Goal: Task Accomplishment & Management: Manage account settings

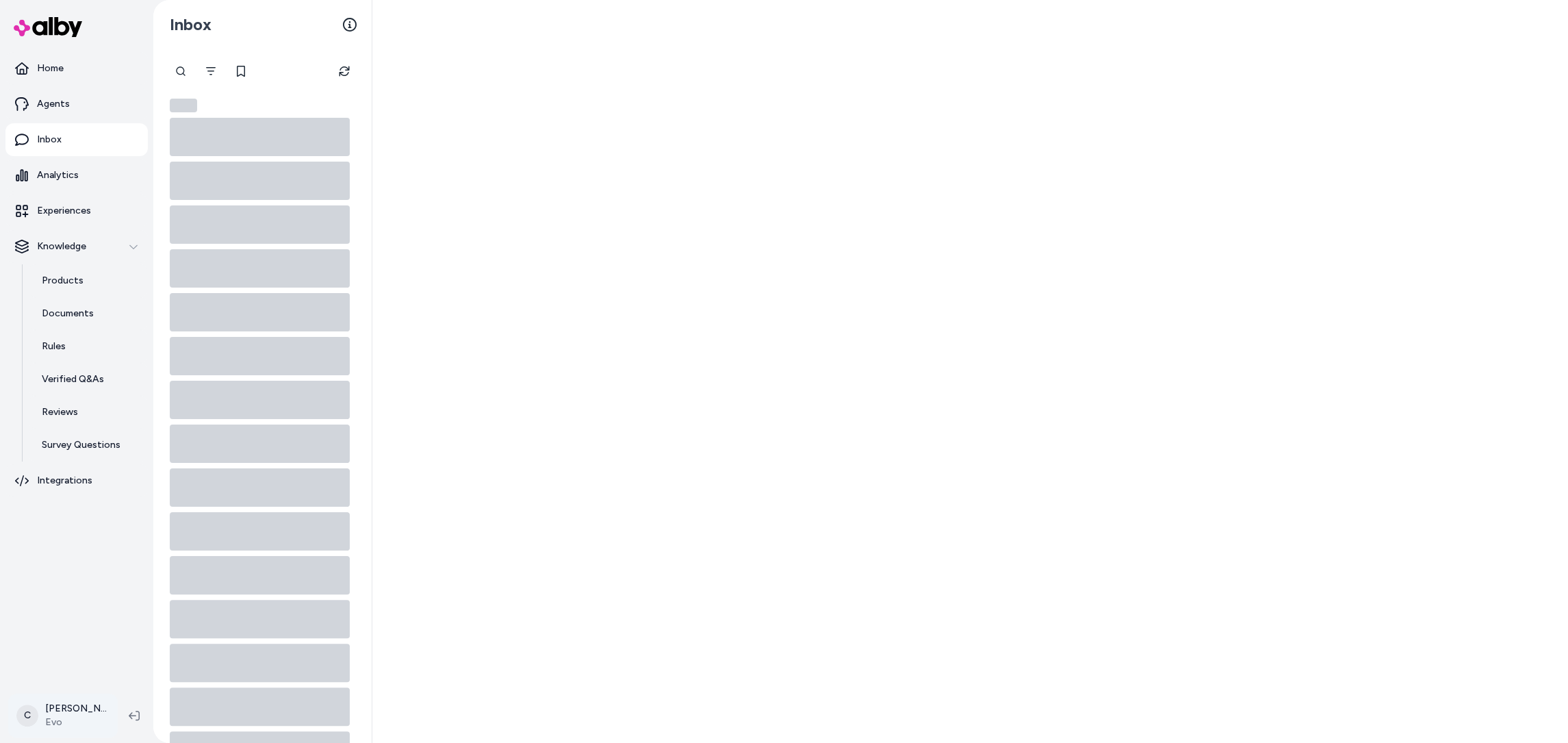
click at [25, 714] on html "Home Agents Inbox Analytics Experiences Knowledge Products Documents Rules Veri…" at bounding box center [784, 372] width 1568 height 743
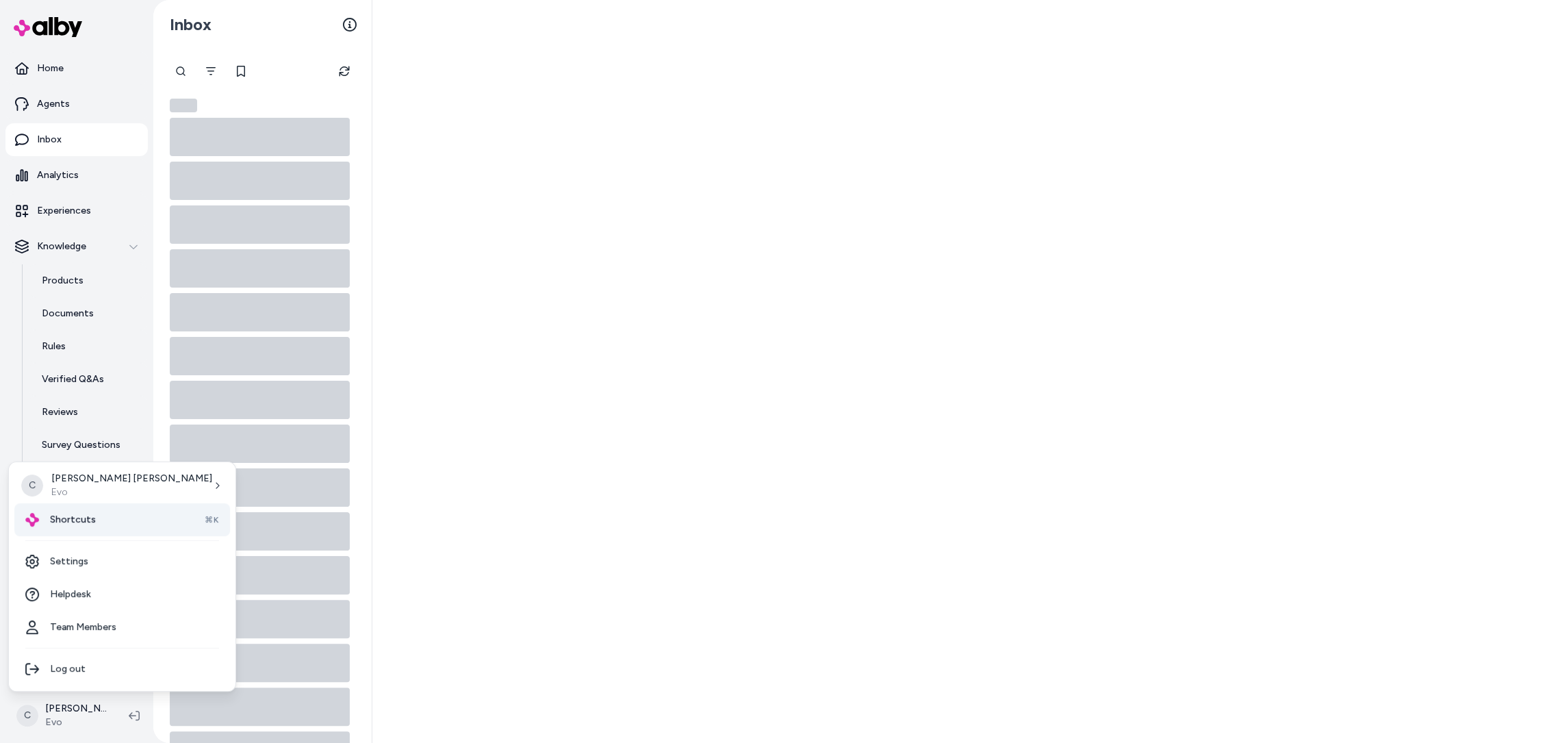
click at [110, 517] on div "Shortcuts ⌘K" at bounding box center [122, 520] width 215 height 33
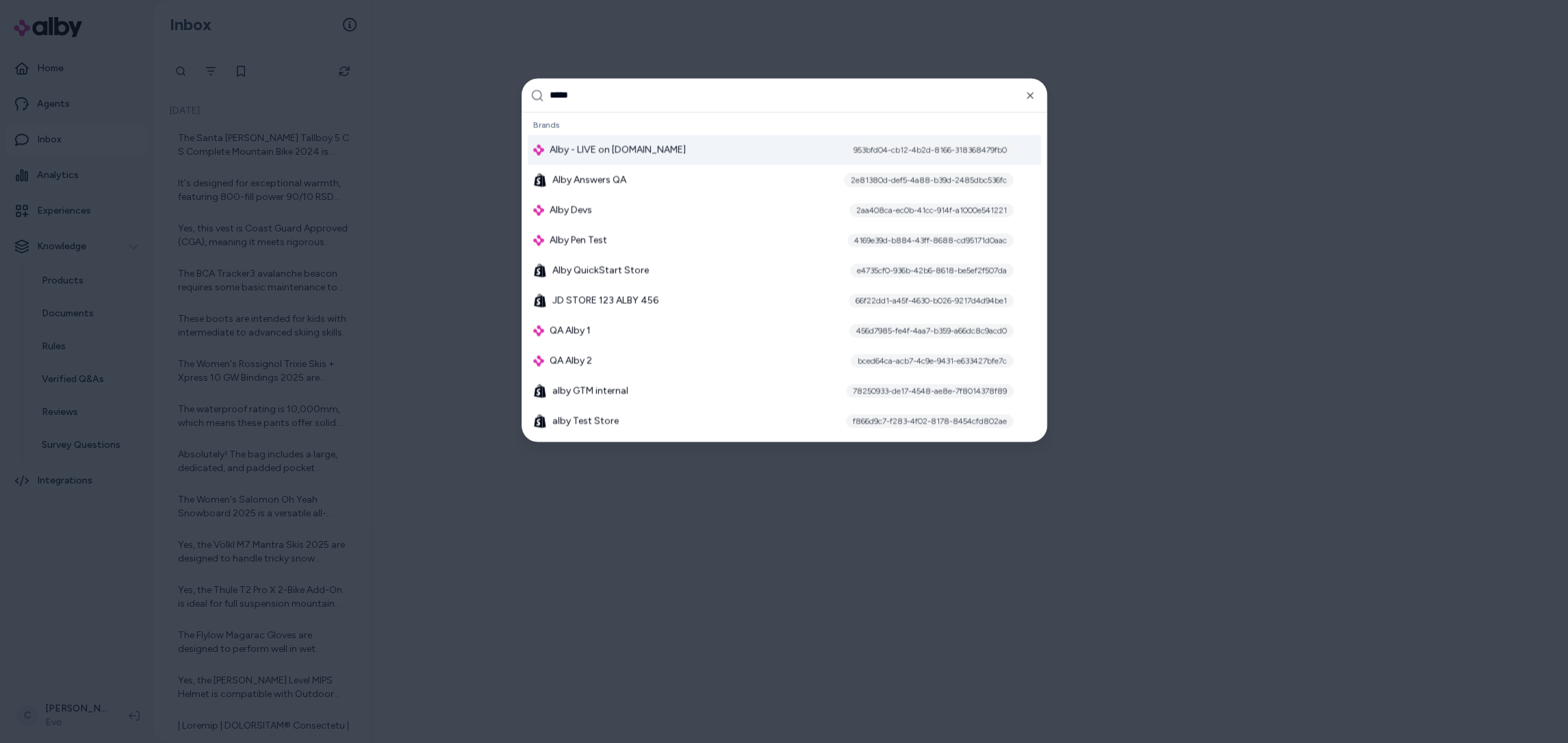
type input "******"
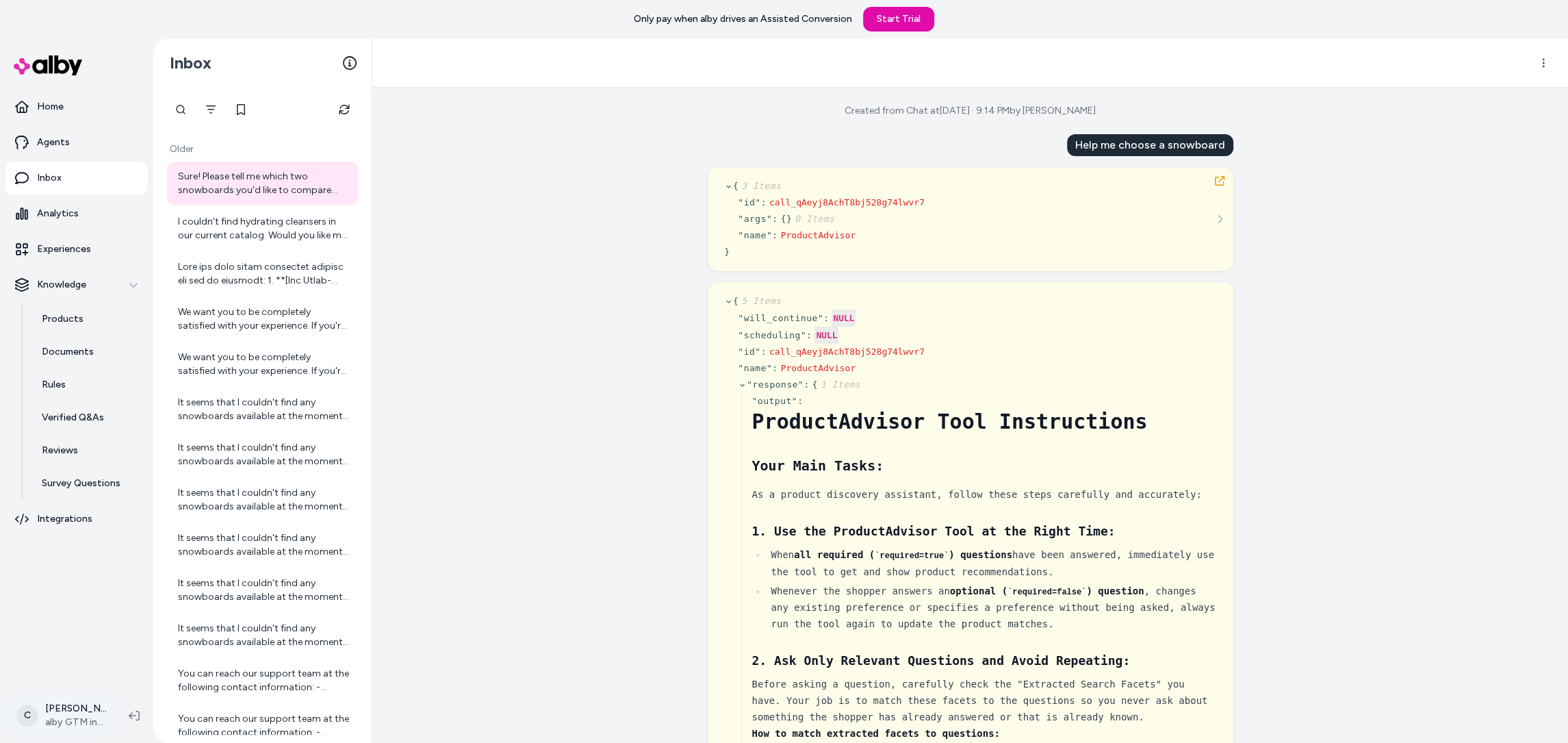
click at [68, 714] on html "Only pay when alby drives an Assisted Conversion Start Trial Home Agents Inbox …" at bounding box center [784, 372] width 1568 height 743
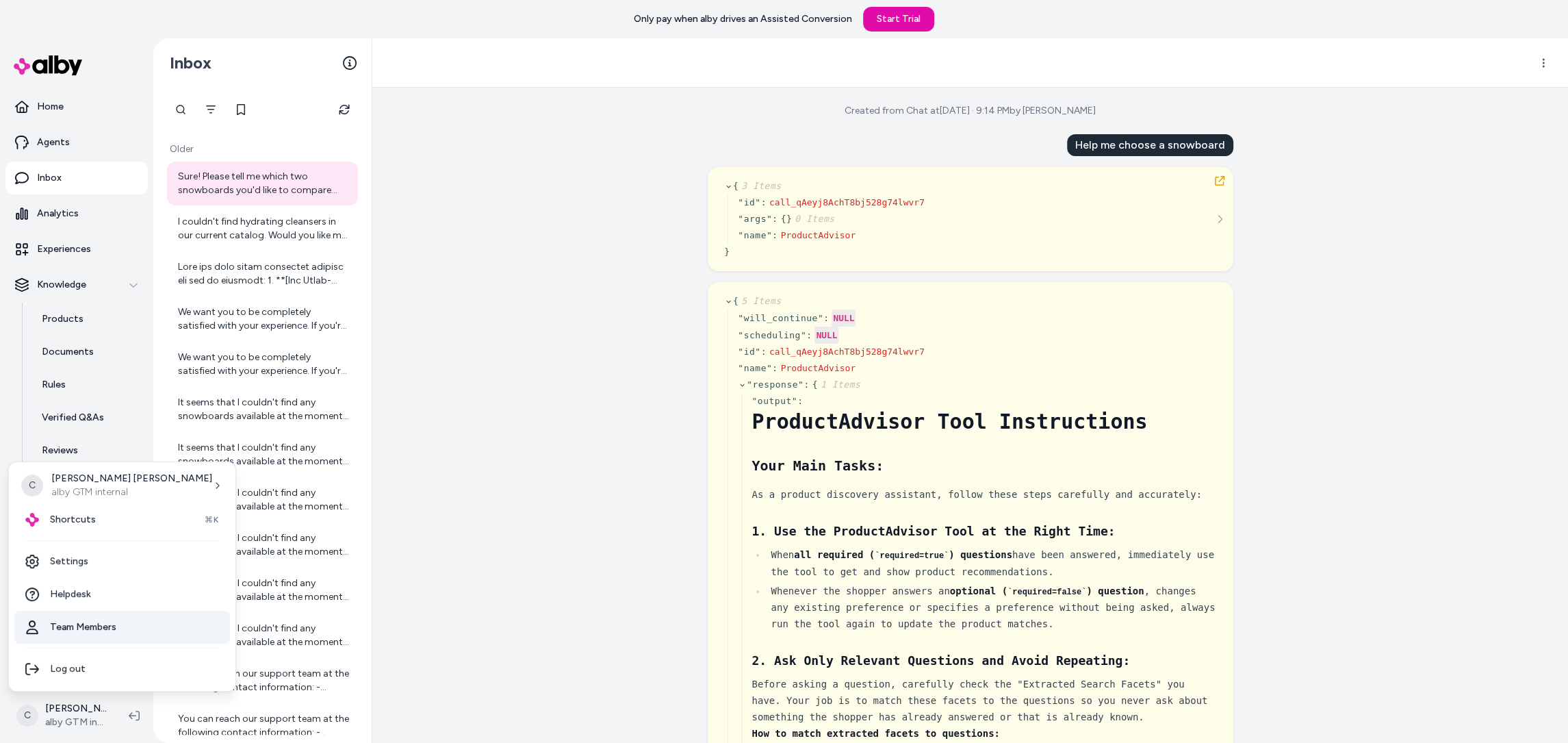
click at [93, 616] on link "Team Members" at bounding box center [122, 627] width 215 height 33
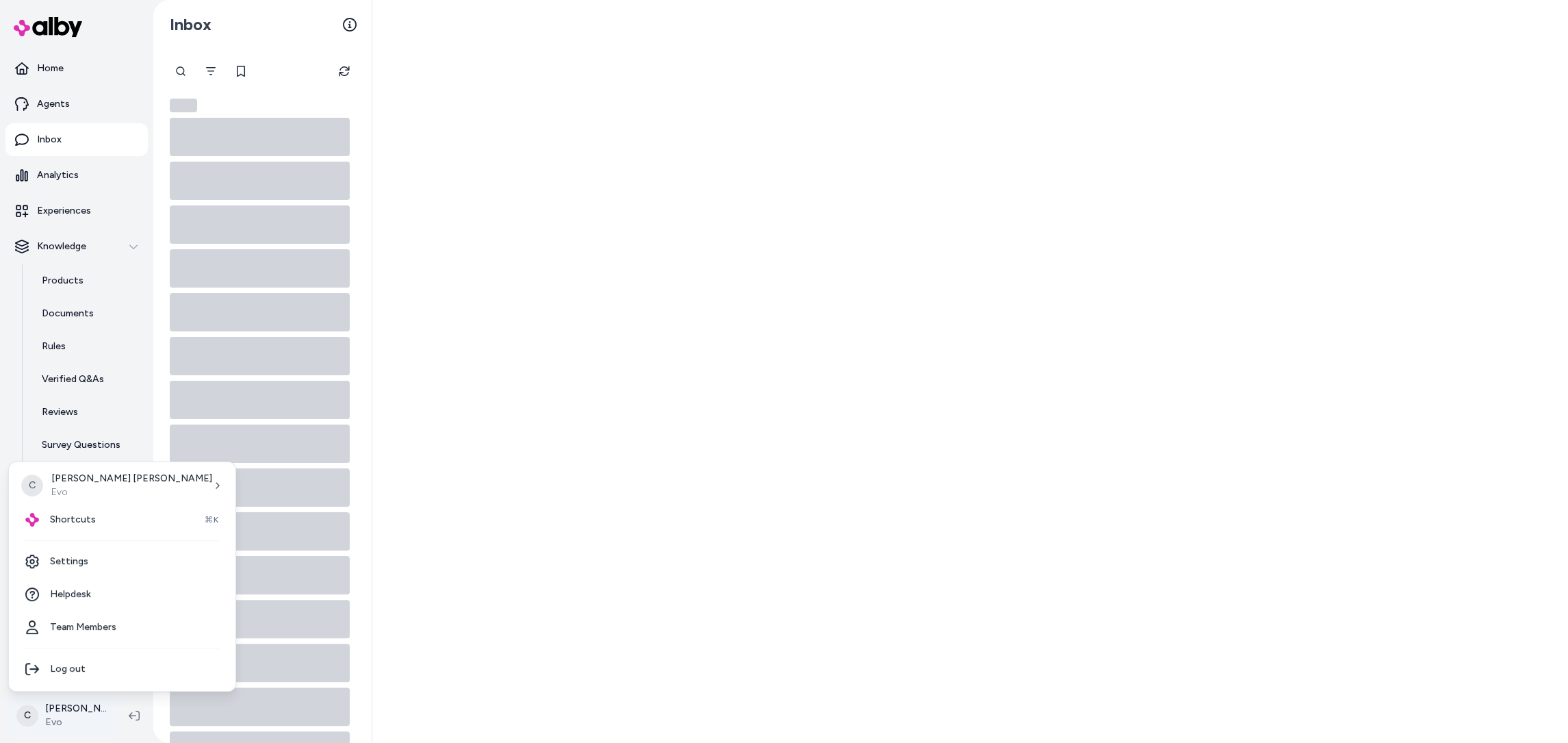
click at [75, 708] on html "Home Agents Inbox Analytics Experiences Knowledge Products Documents Rules Veri…" at bounding box center [784, 372] width 1568 height 743
click at [105, 514] on div "Shortcuts ⌘K" at bounding box center [122, 520] width 215 height 33
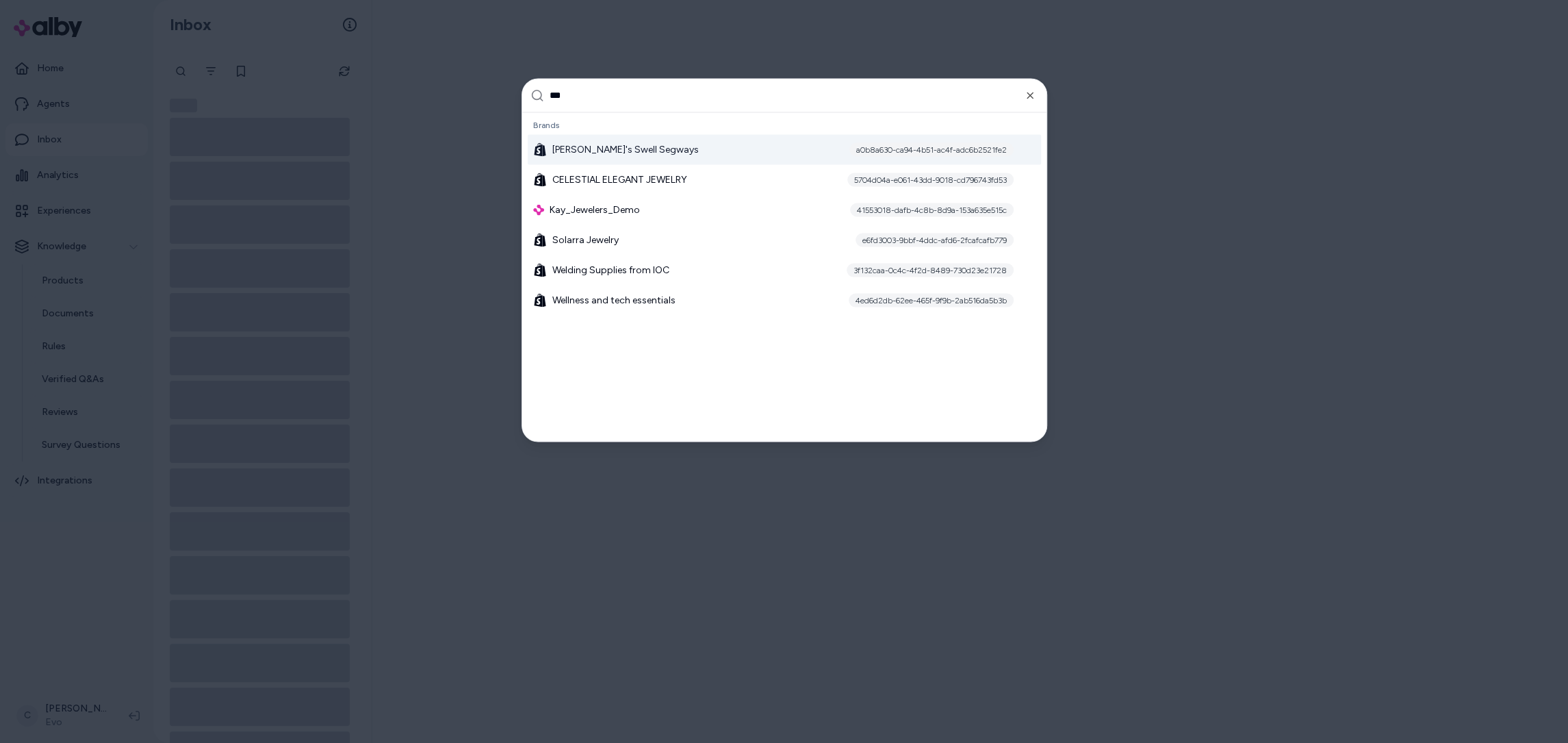
type input "****"
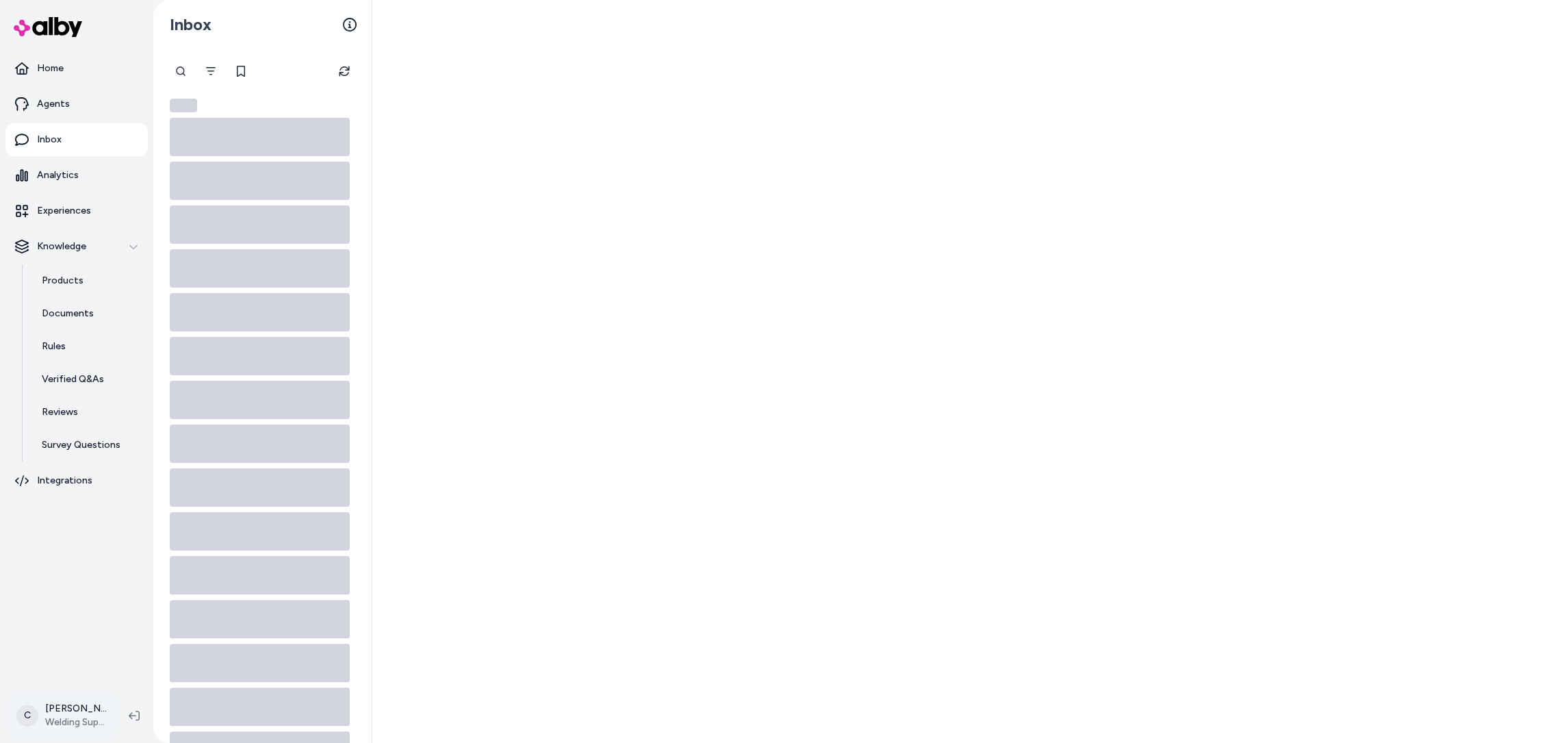
click at [70, 723] on html "Home Agents Inbox Analytics Experiences Knowledge Products Documents Rules Veri…" at bounding box center [784, 372] width 1568 height 743
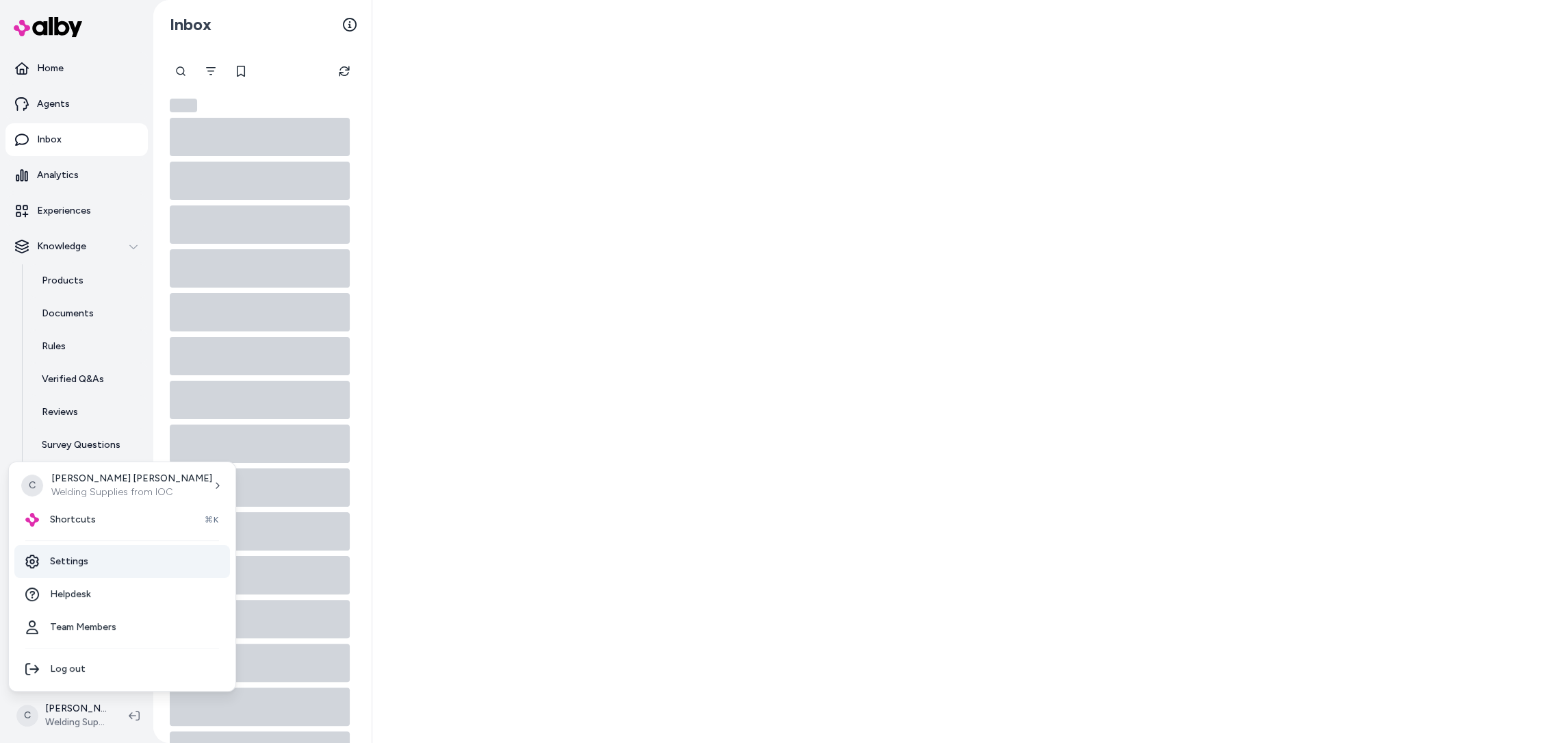
click at [92, 559] on link "Settings" at bounding box center [122, 561] width 215 height 33
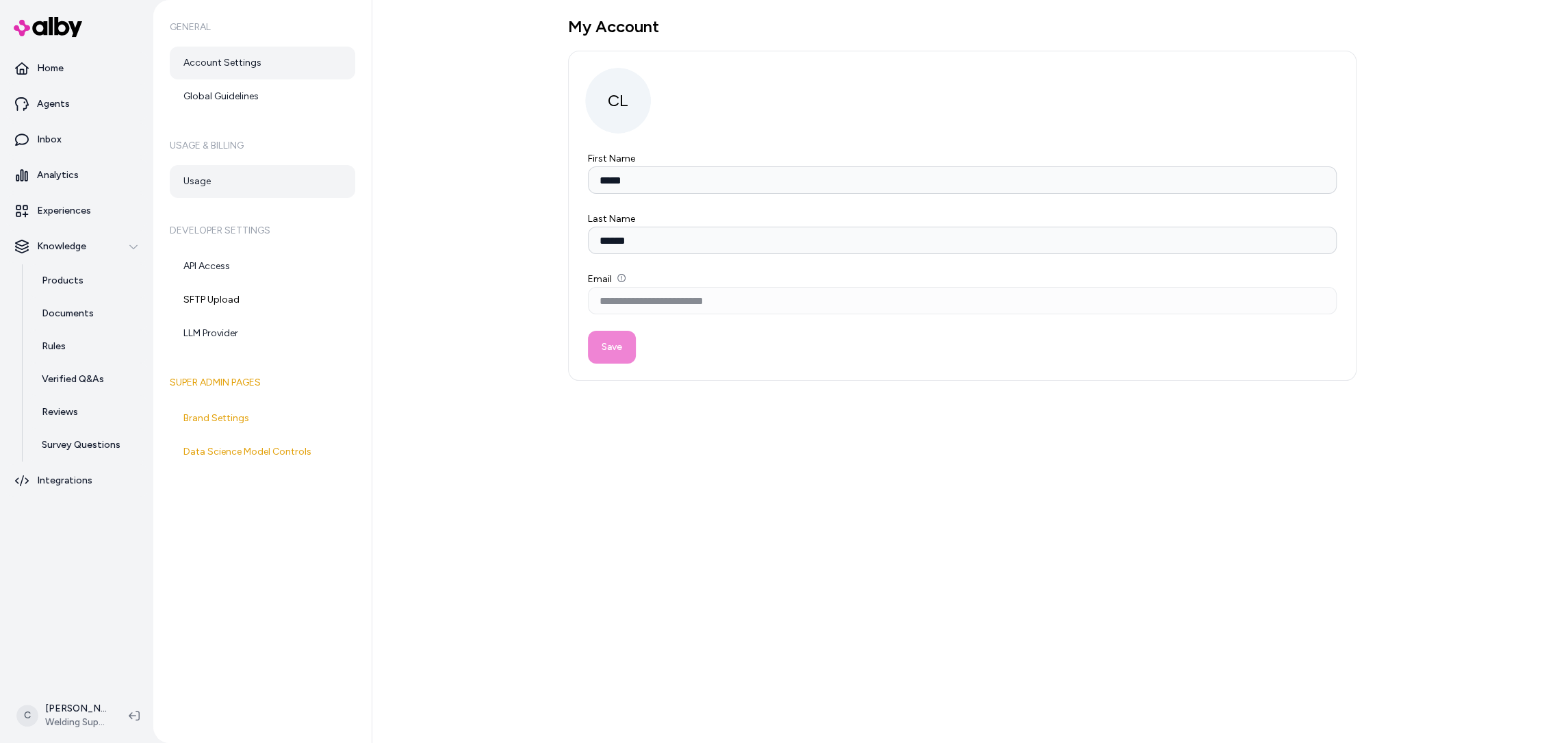
click at [287, 193] on link "Usage" at bounding box center [262, 182] width 186 height 33
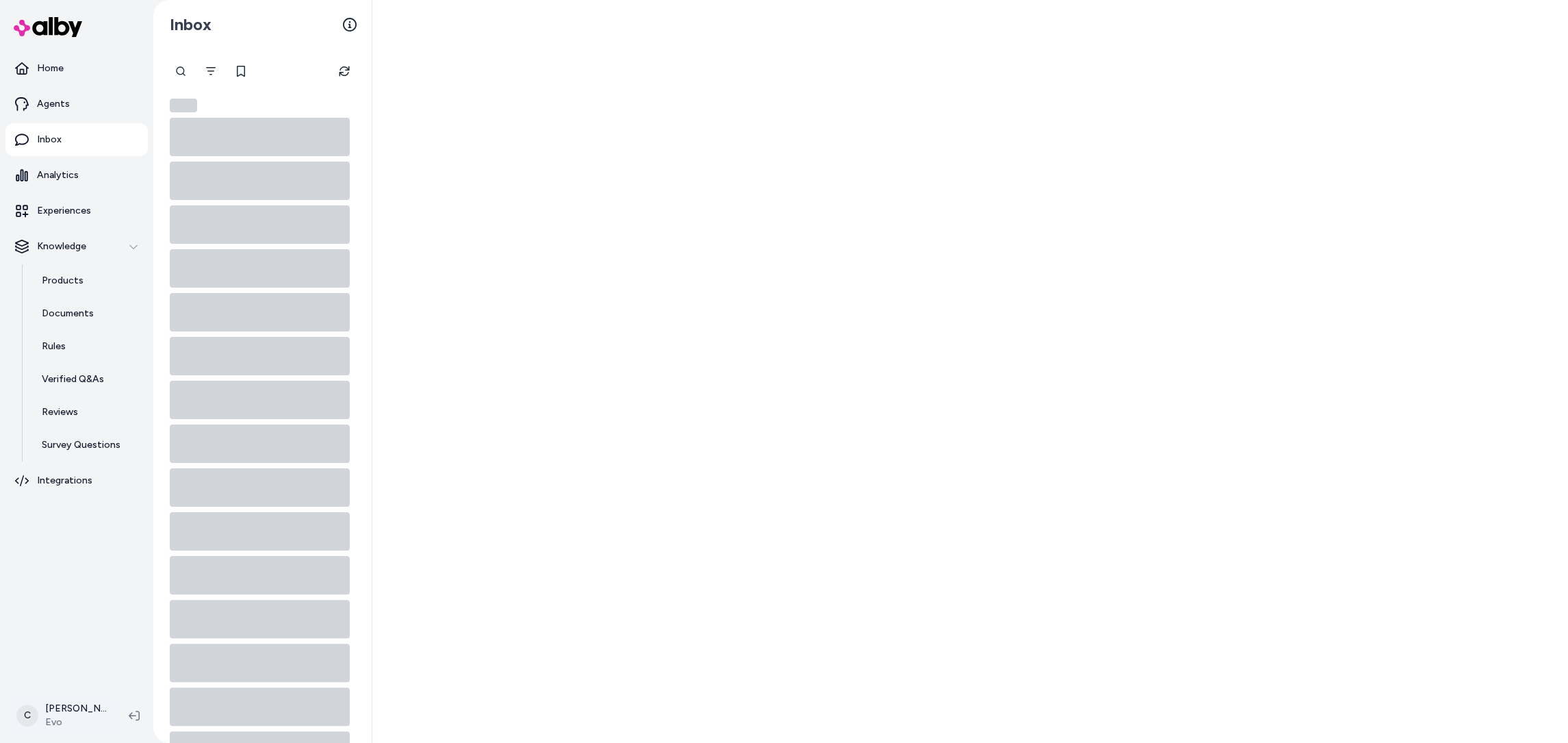
click at [45, 721] on html "Home Agents Inbox Analytics Experiences Knowledge Products Documents Rules Veri…" at bounding box center [784, 372] width 1568 height 743
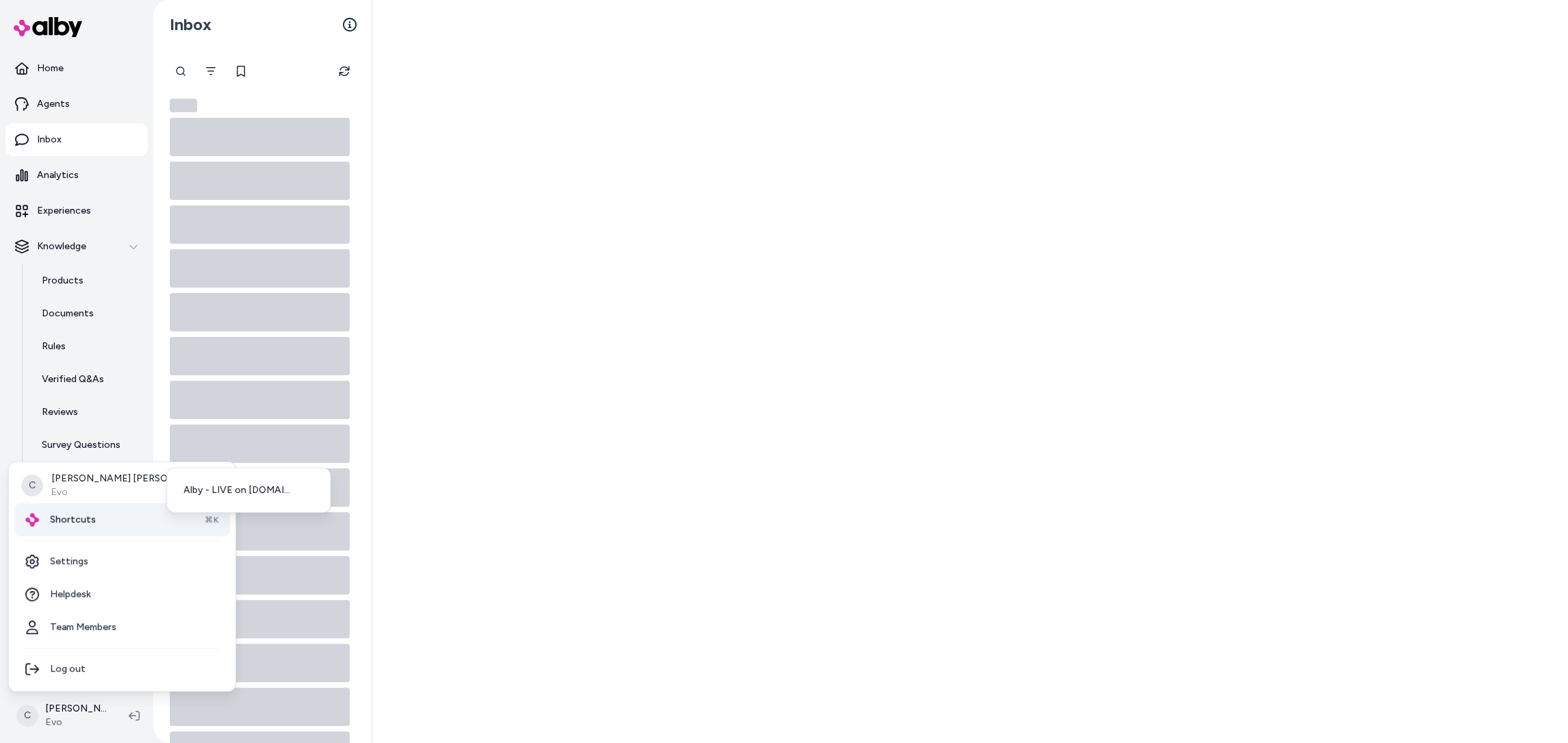
click at [81, 513] on span "Shortcuts" at bounding box center [73, 520] width 46 height 14
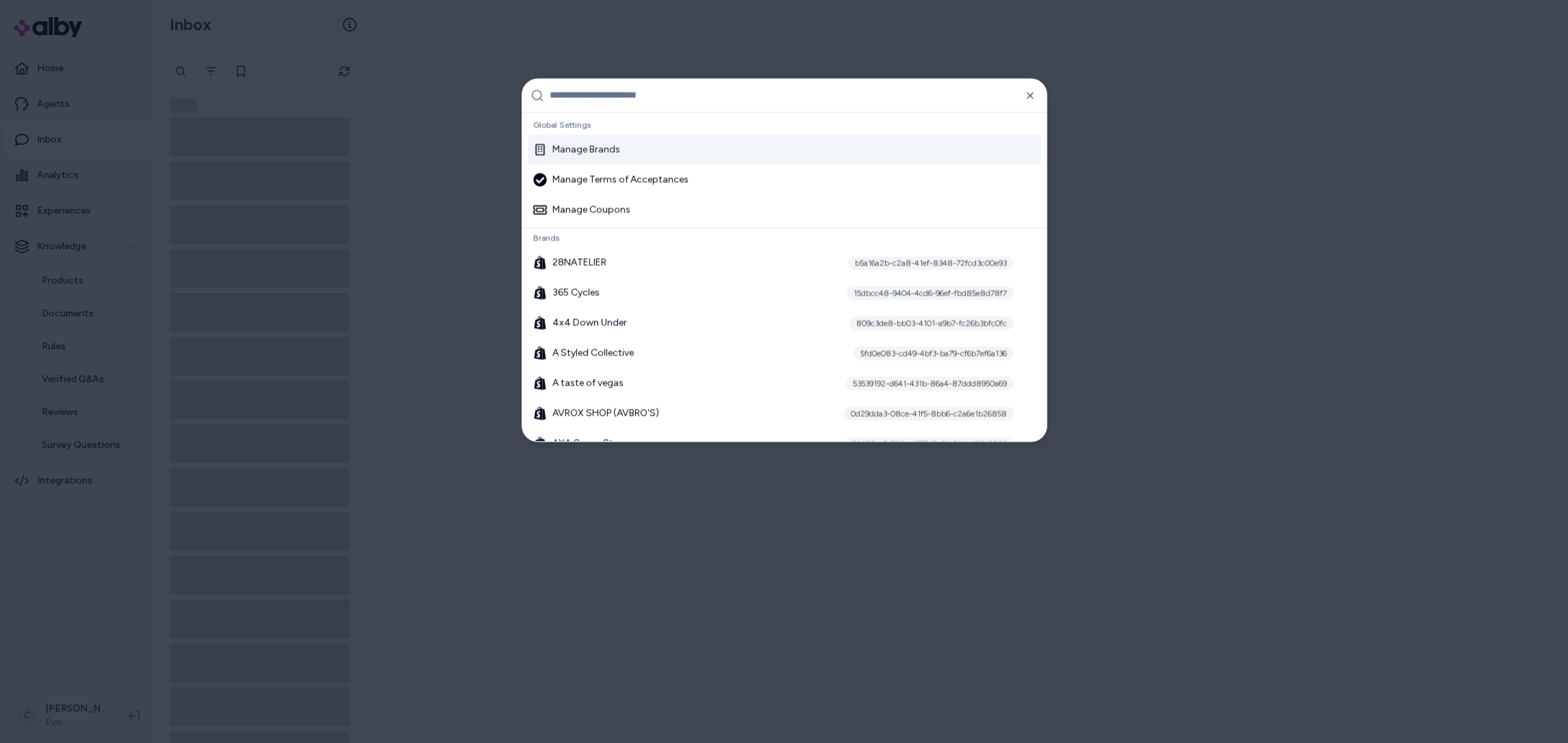
type input "*"
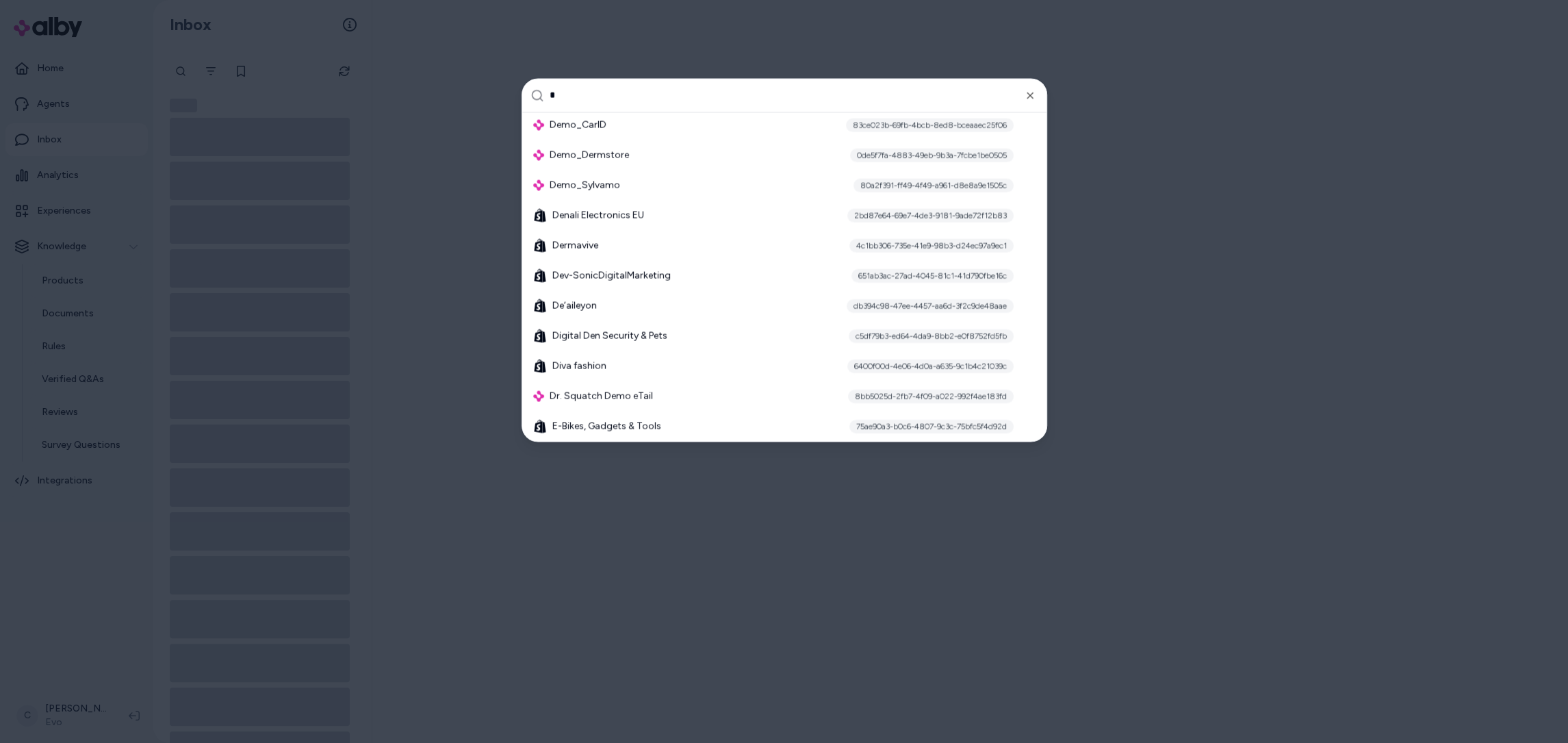
scroll to position [3540, 0]
type input "***"
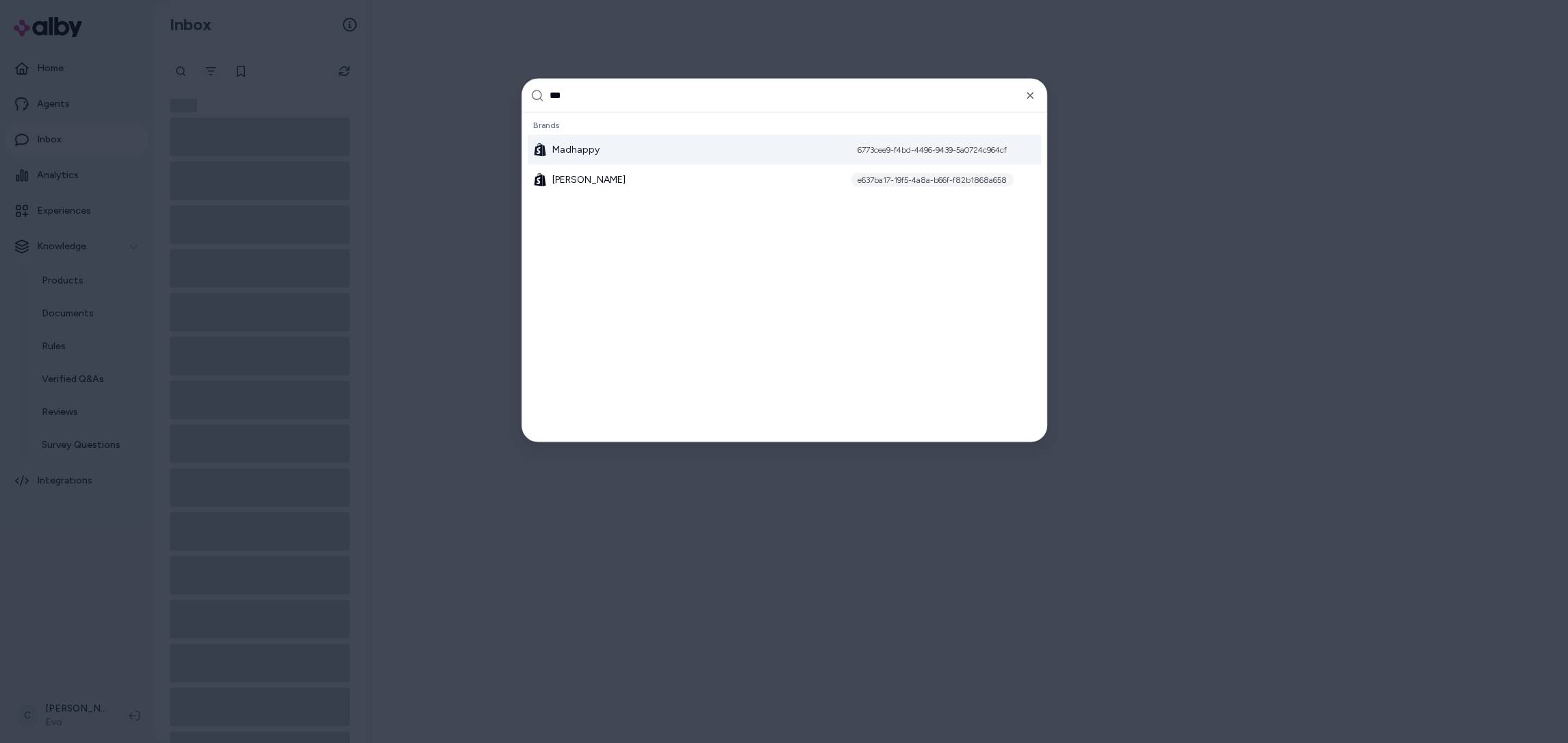
scroll to position [0, 0]
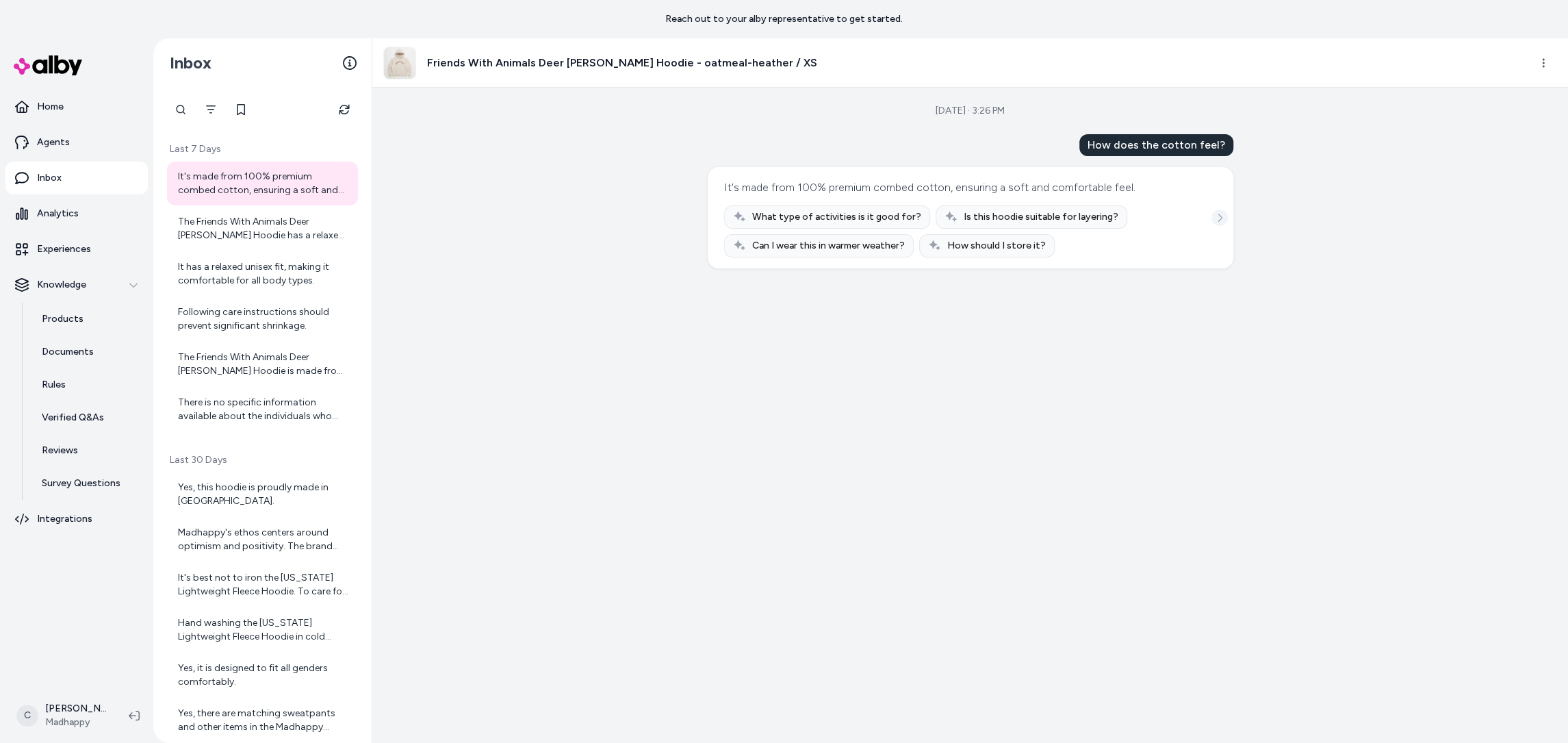
click at [1225, 218] on button "See more" at bounding box center [1220, 218] width 16 height 16
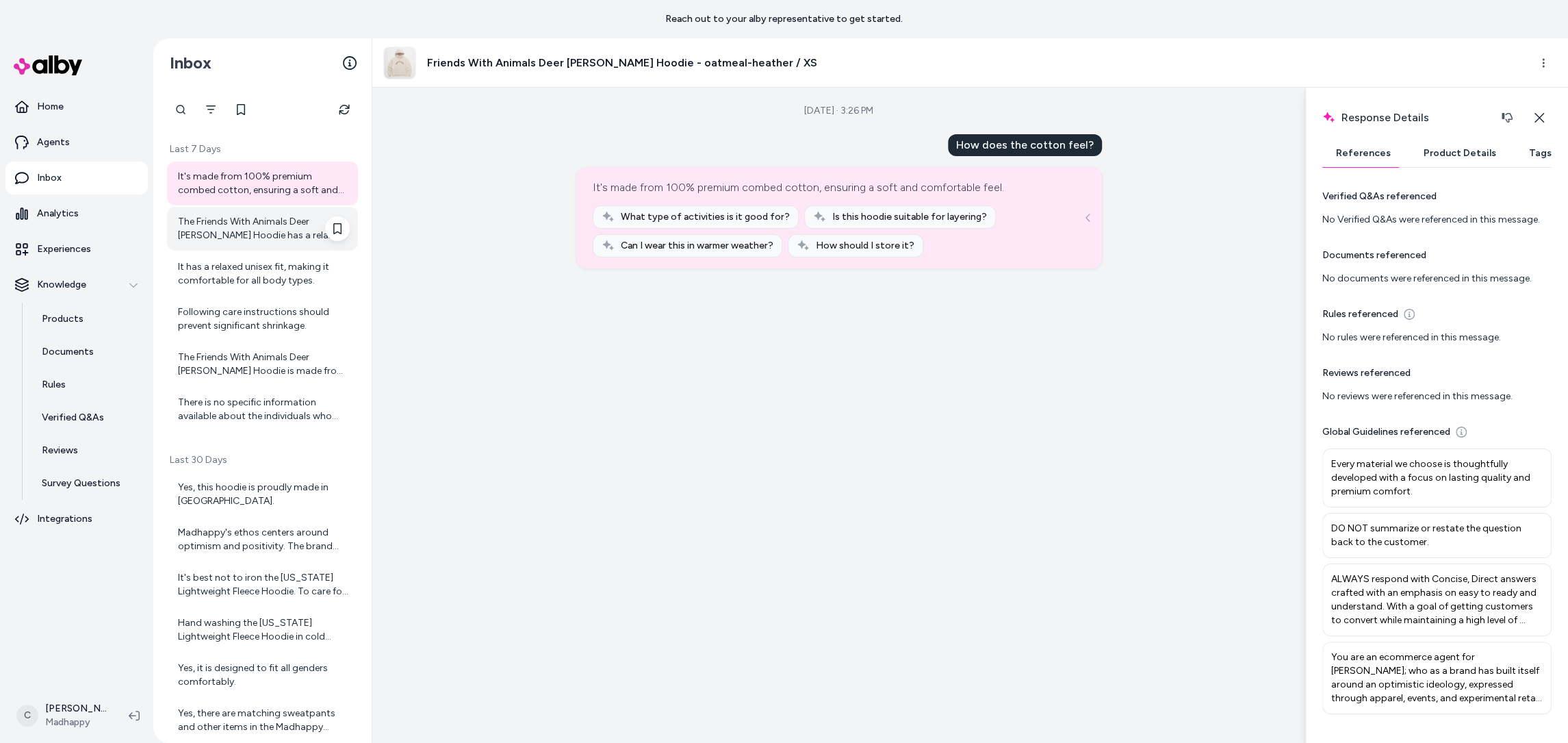
click at [232, 234] on div "The Friends With Animals Deer Cooper Hoodie has a relaxed unisex fit designed t…" at bounding box center [264, 228] width 172 height 27
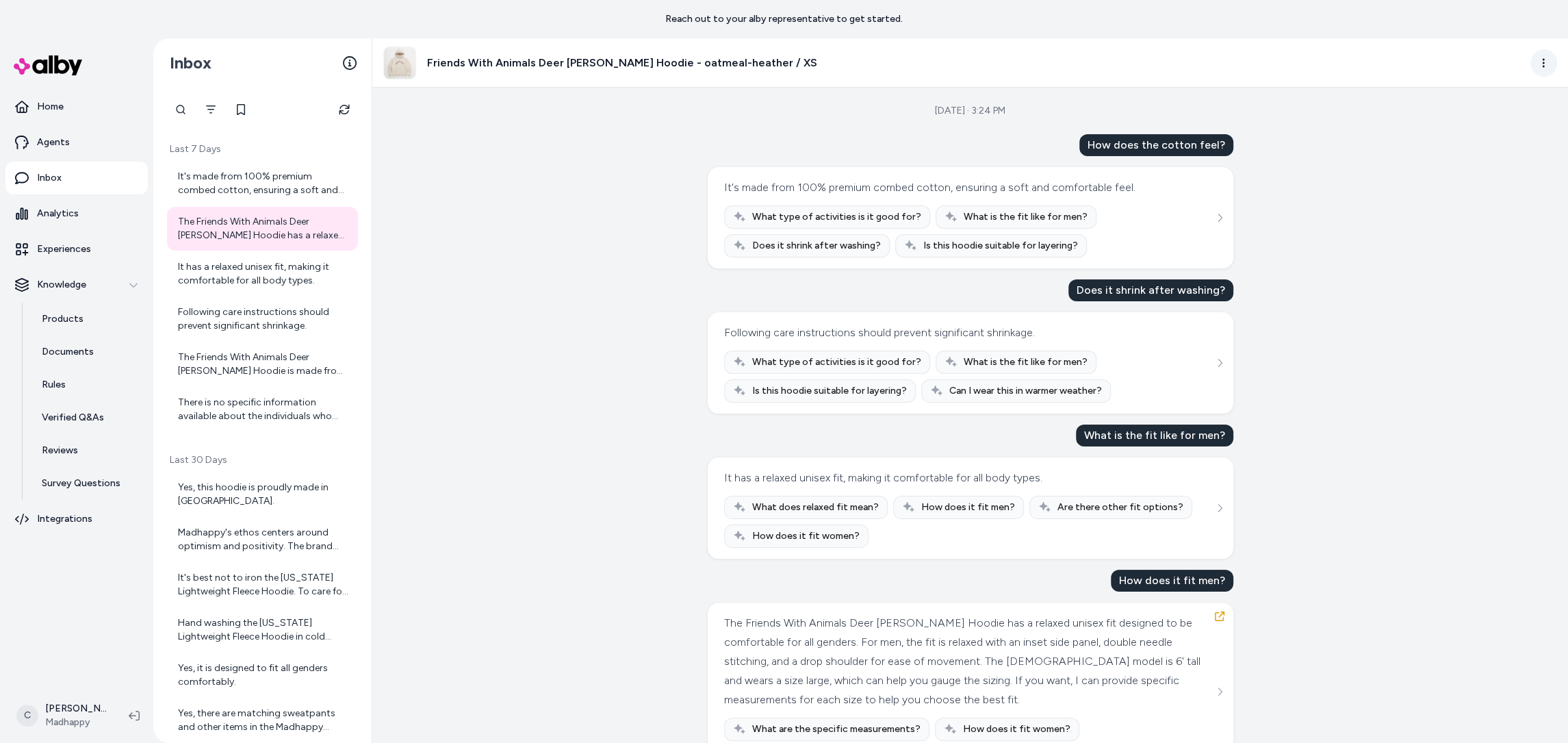
click at [1551, 56] on html "Reach out to your alby representative to get started. Home Agents Inbox Analyti…" at bounding box center [784, 372] width 1568 height 743
click at [1528, 136] on link "View product detail page" at bounding box center [1485, 137] width 150 height 22
click at [234, 291] on div "It has a relaxed unisex fit, making it comfortable for all body types." at bounding box center [262, 274] width 191 height 44
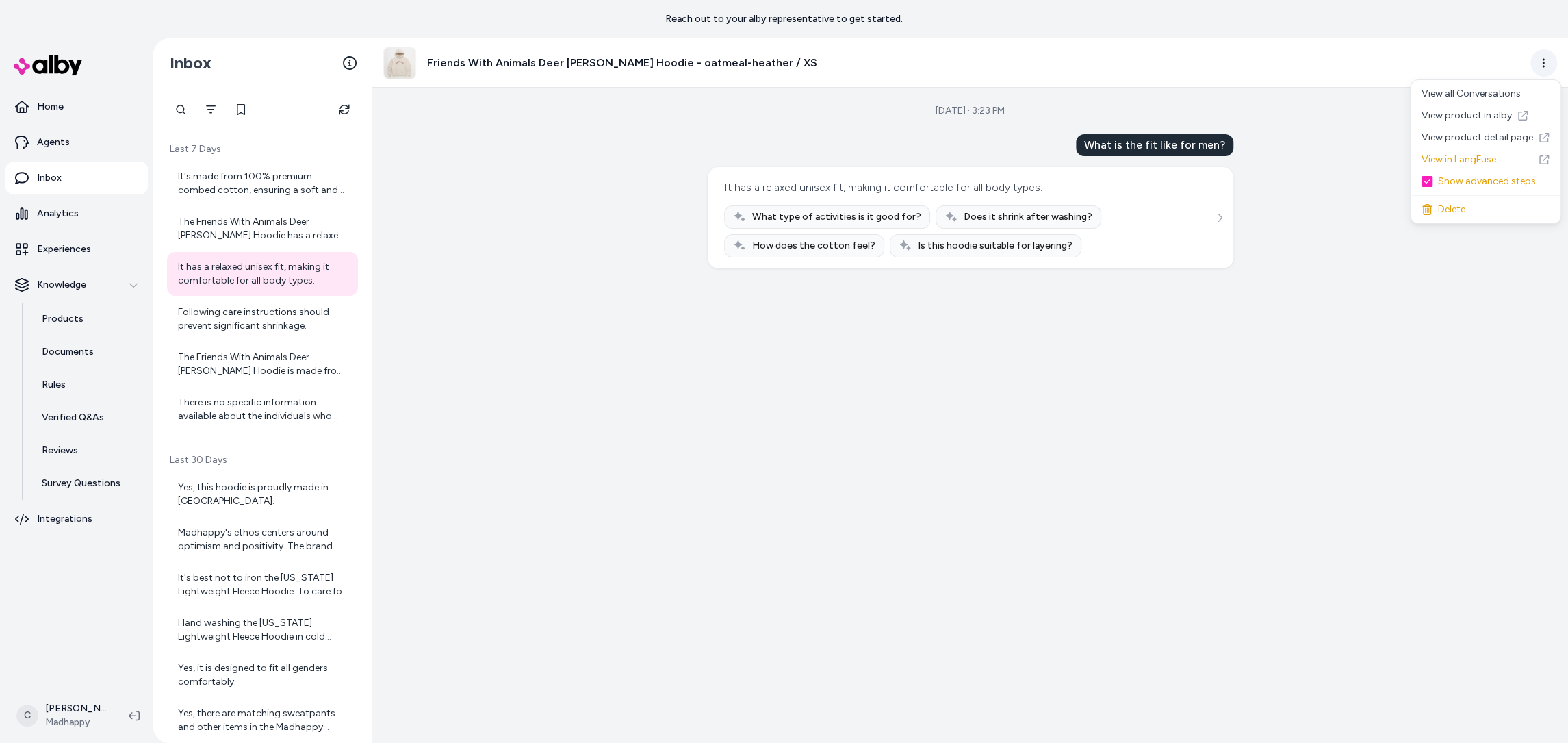
click at [1539, 69] on html "Reach out to your alby representative to get started. Home Agents Inbox Analyti…" at bounding box center [784, 372] width 1568 height 743
click at [1499, 142] on link "View product detail page" at bounding box center [1485, 137] width 150 height 22
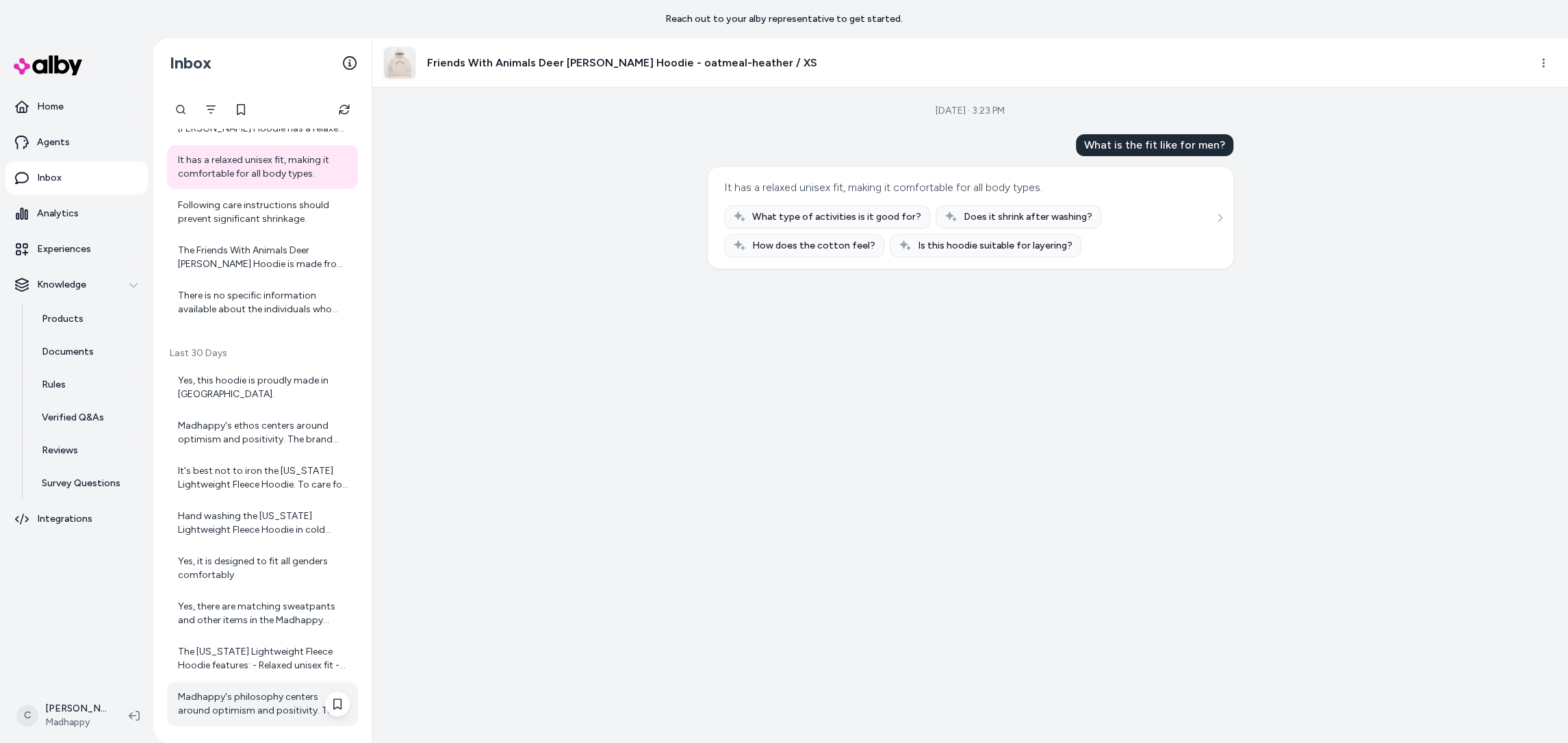
click at [210, 713] on div "Madhappy's philosophy centers around optimism and positivity. The brand was bui…" at bounding box center [264, 703] width 172 height 27
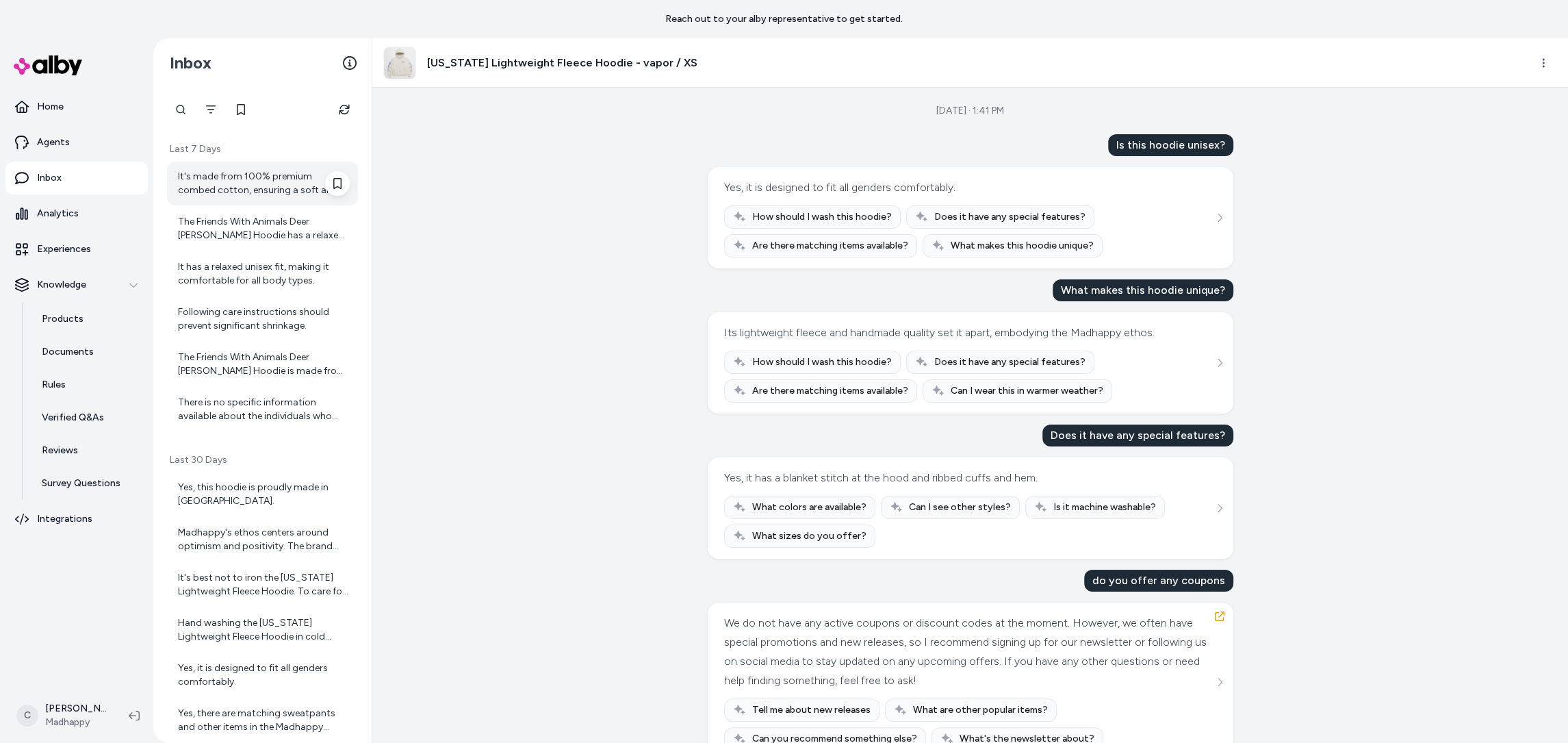
click at [232, 200] on div "It's made from 100% premium combed cotton, ensuring a soft and comfortable feel." at bounding box center [262, 183] width 191 height 44
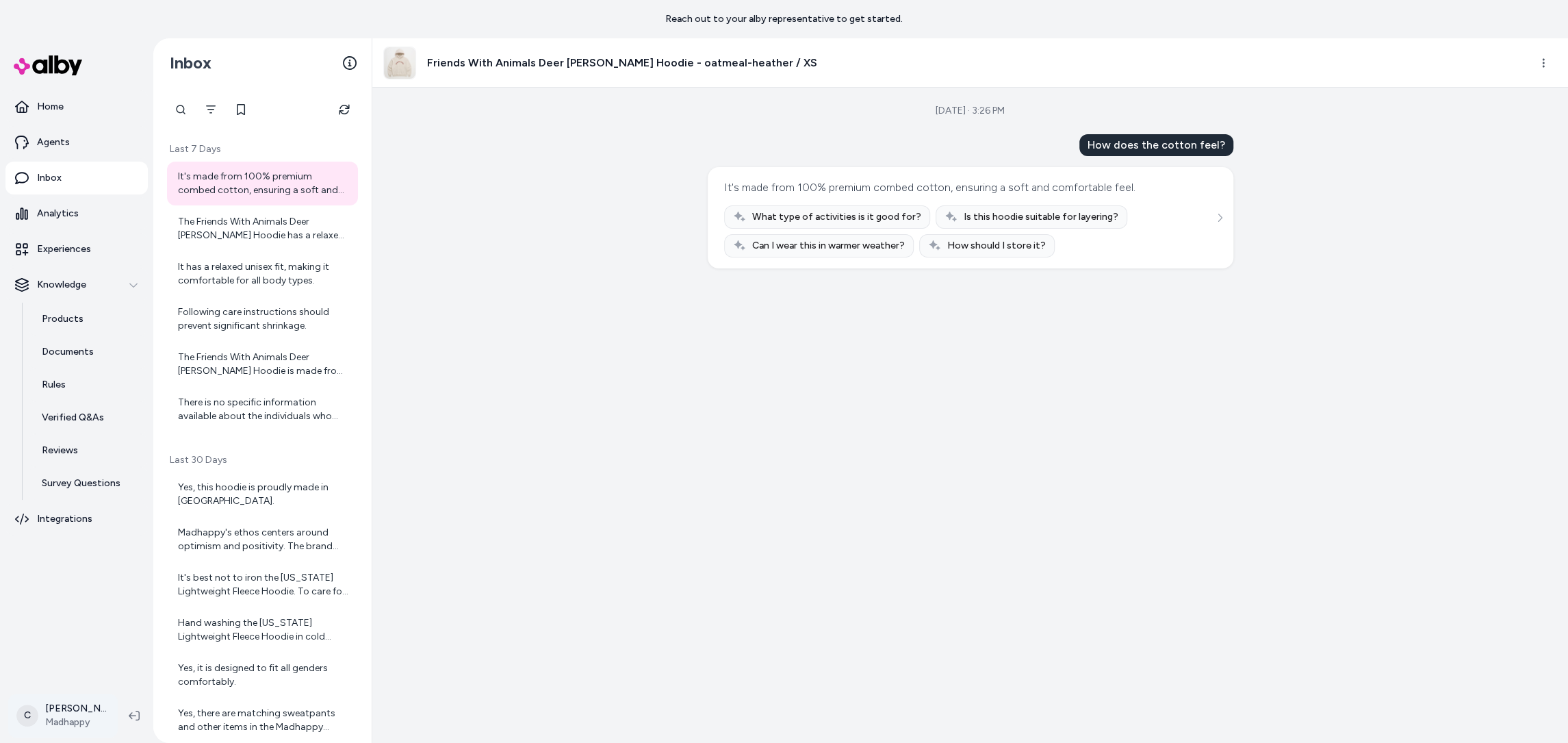
click at [65, 709] on html "Reach out to your alby representative to get started. Home Agents Inbox Analyti…" at bounding box center [784, 372] width 1568 height 743
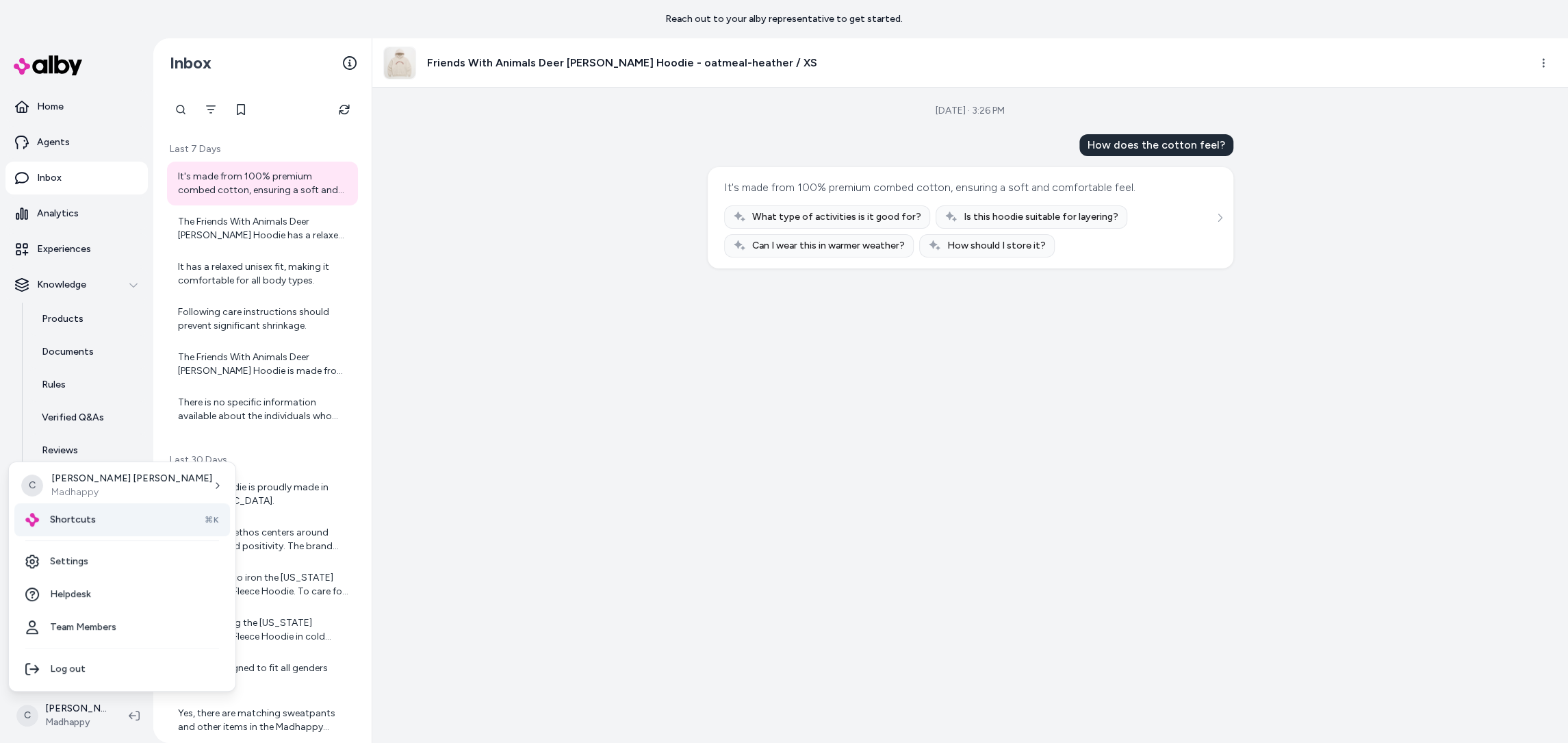
click at [114, 525] on div "Shortcuts ⌘K" at bounding box center [122, 520] width 215 height 33
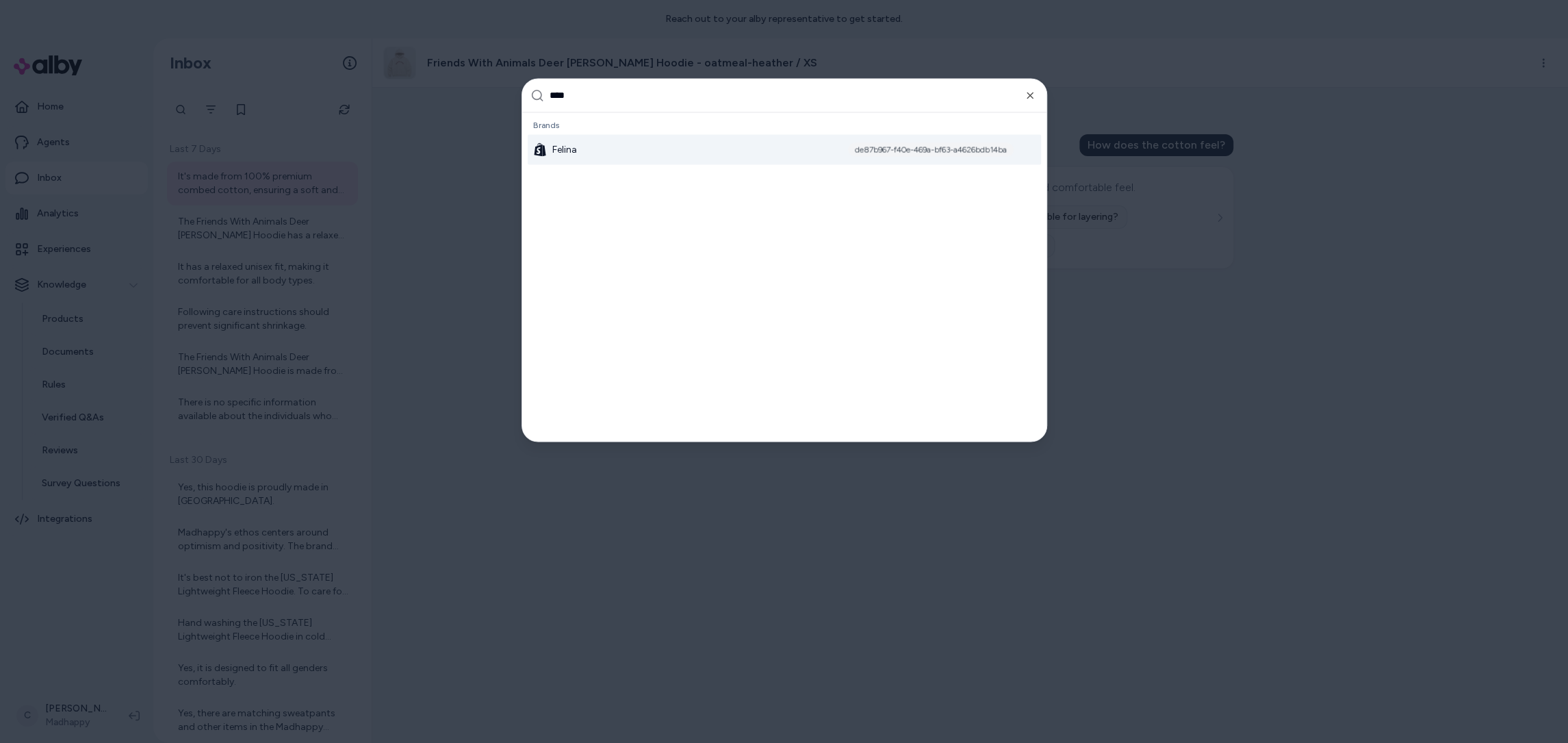
type input "*****"
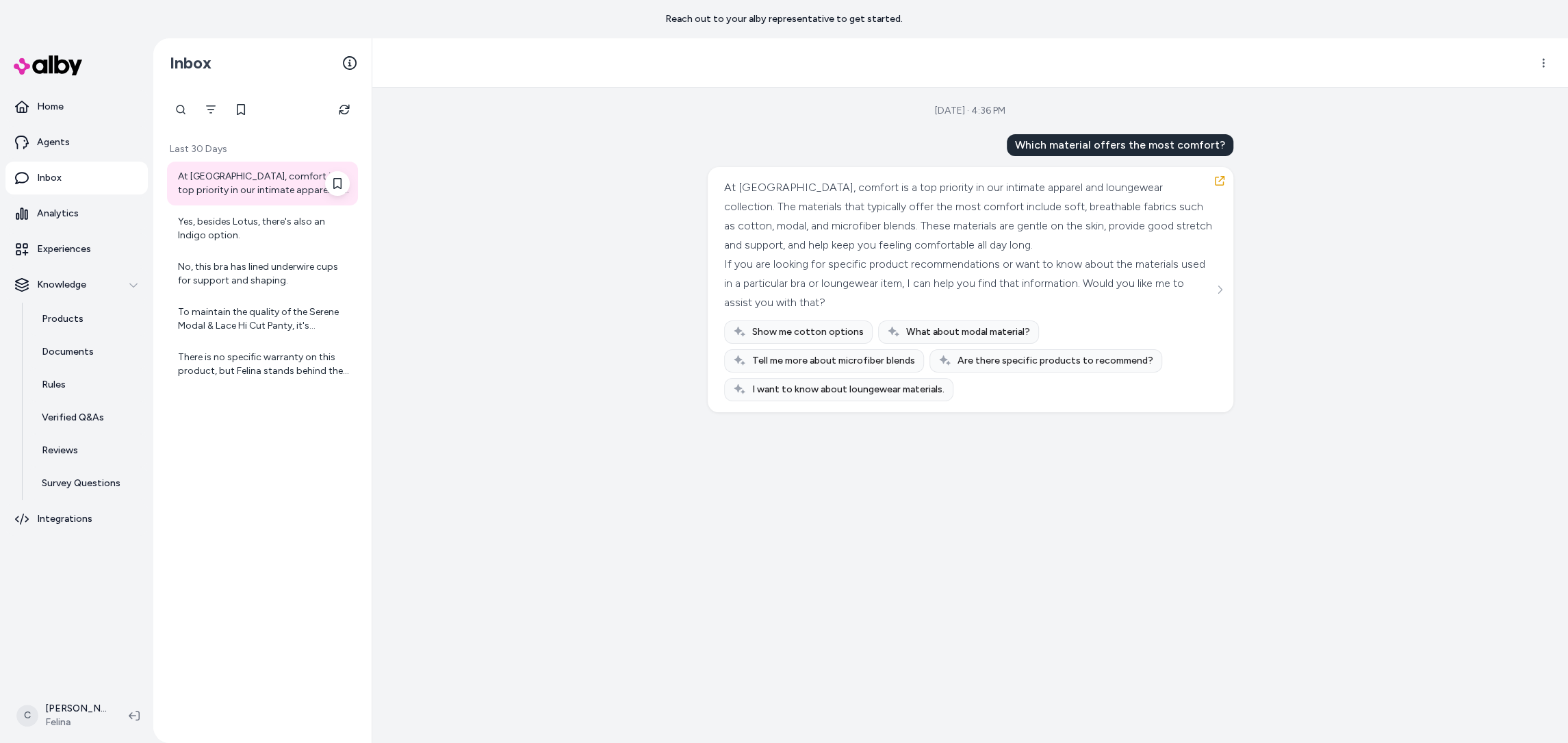
click at [242, 193] on div "At [GEOGRAPHIC_DATA], comfort is a top priority in our intimate apparel and lou…" at bounding box center [264, 182] width 172 height 27
click at [240, 241] on div "Yes, besides Lotus, there's also an Indigo option." at bounding box center [264, 228] width 172 height 27
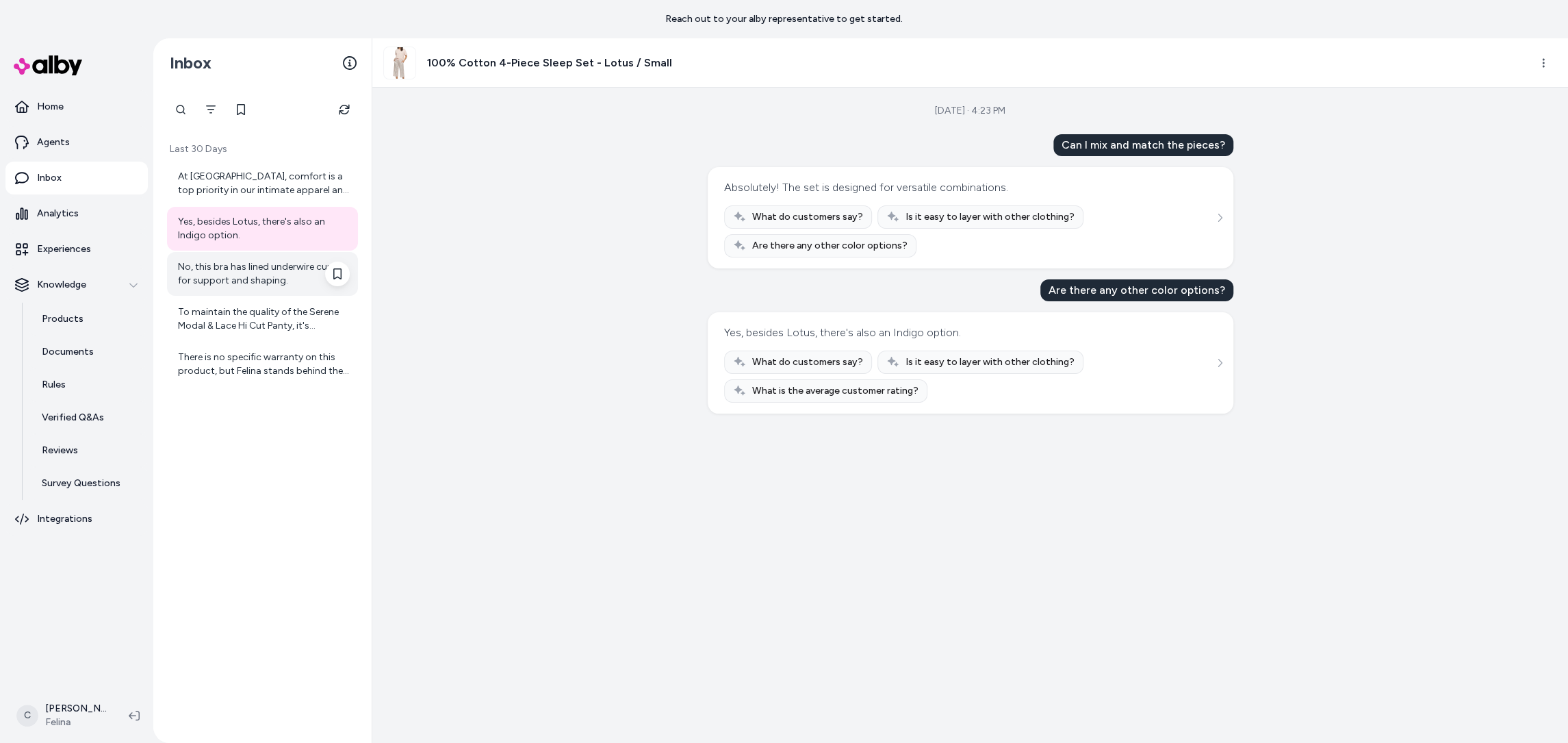
click at [241, 291] on div "No, this bra has lined underwire cups for support and shaping." at bounding box center [262, 274] width 191 height 44
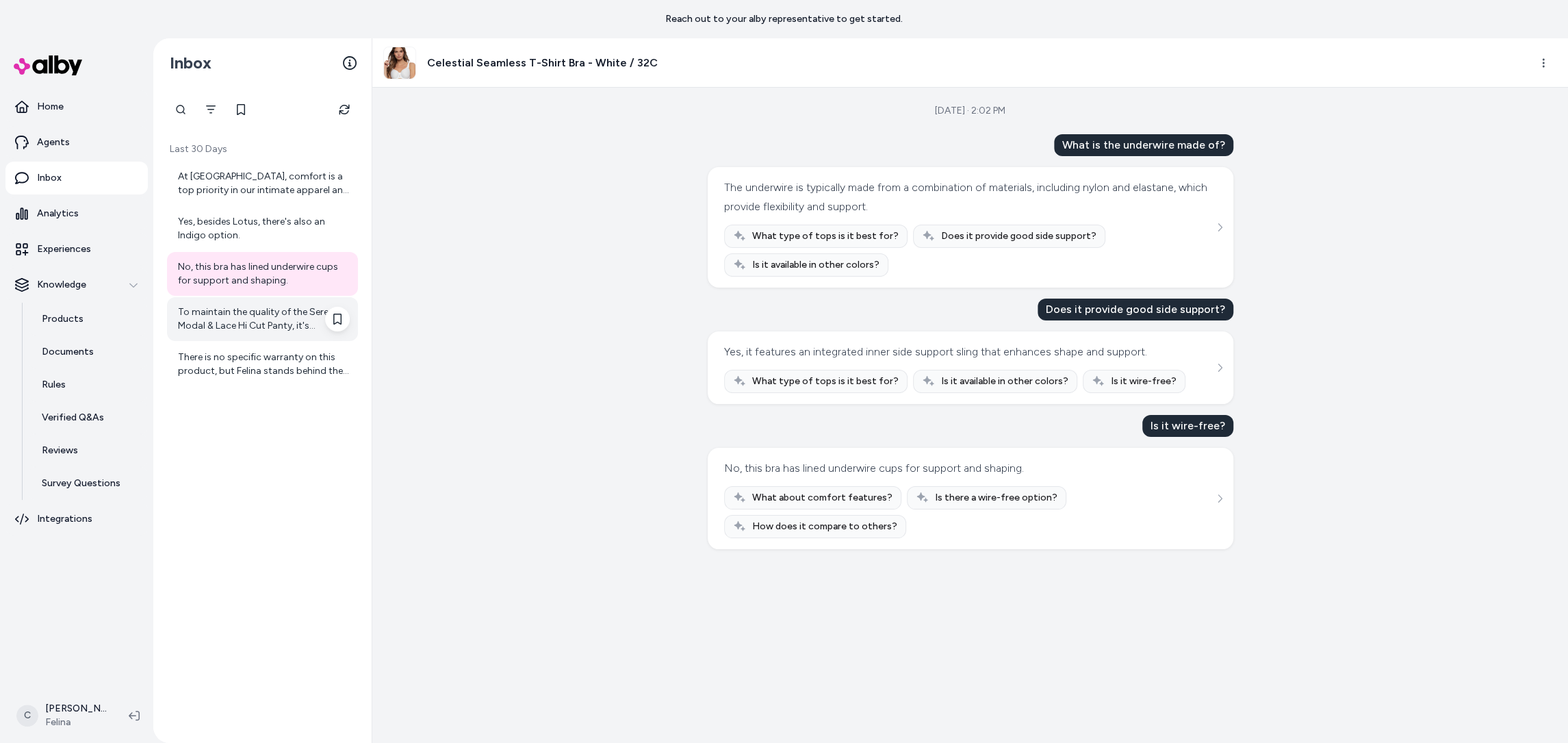
click at [250, 313] on div "To maintain the quality of the Serene Modal & Lace Hi Cut Panty, it's recommend…" at bounding box center [264, 318] width 172 height 27
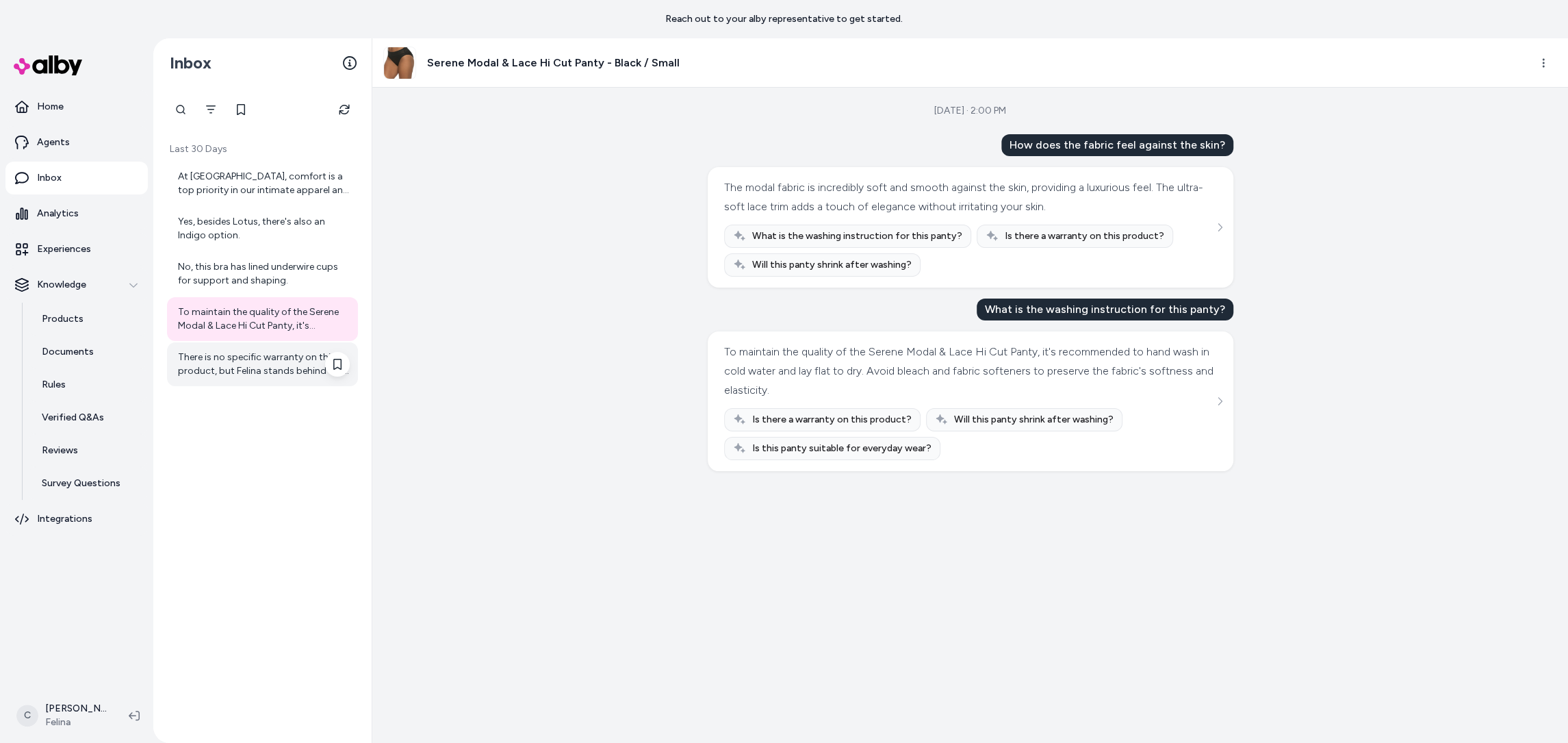
click at [253, 367] on div "There is no specific warranty on this product, but Felina stands behind the qua…" at bounding box center [264, 363] width 172 height 27
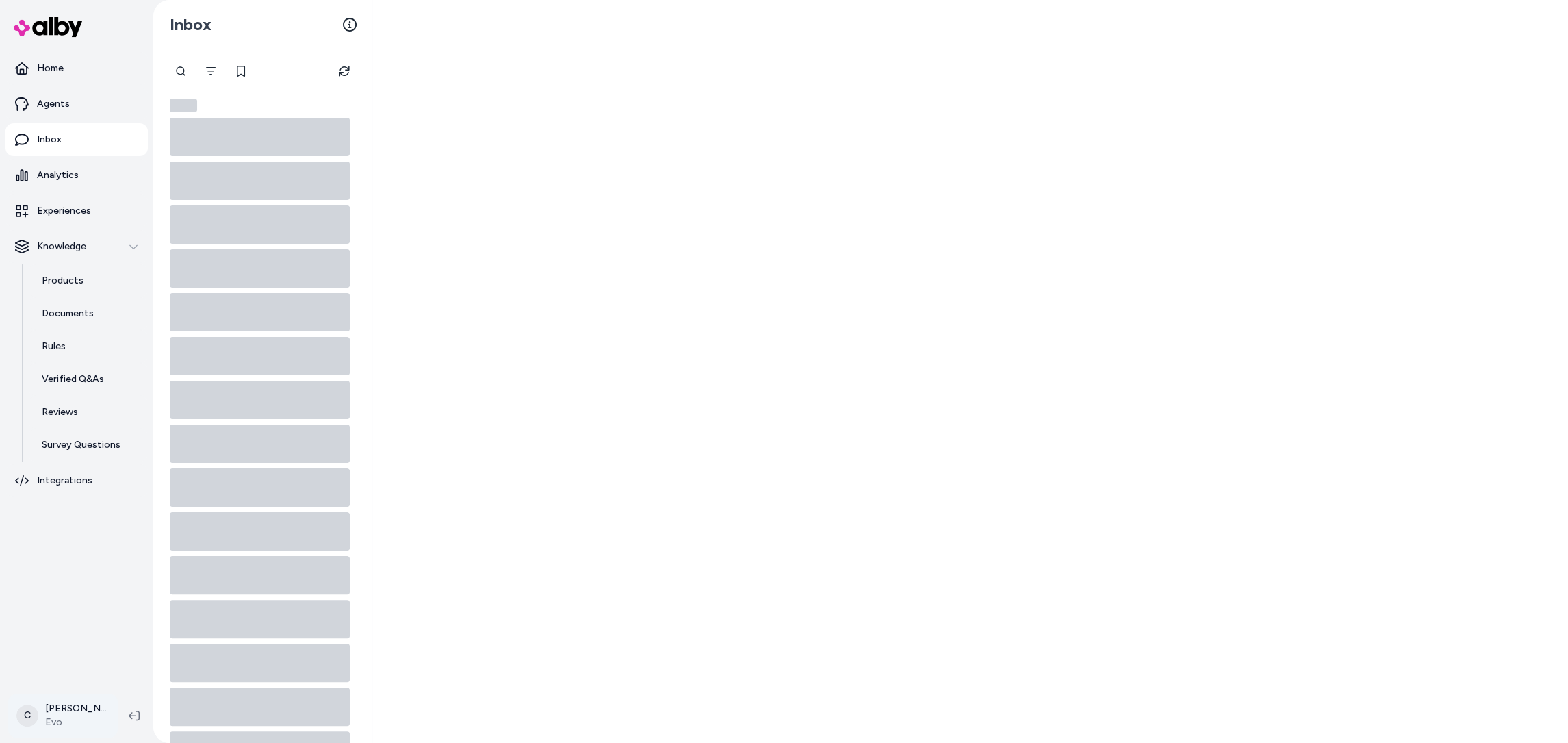
click at [70, 720] on html "Home Agents Inbox Analytics Experiences Knowledge Products Documents Rules Veri…" at bounding box center [784, 372] width 1568 height 743
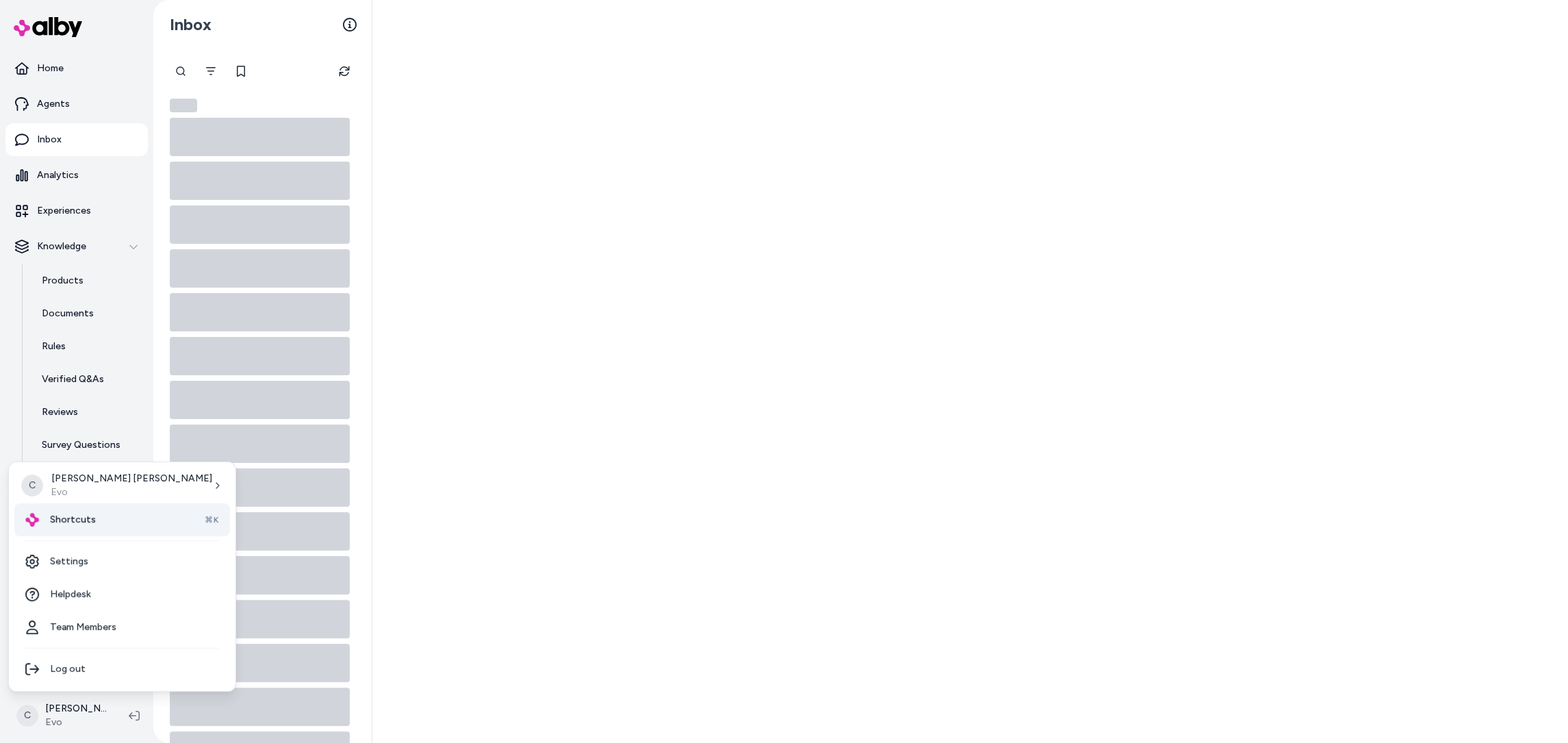
click at [99, 529] on div "Shortcuts ⌘K" at bounding box center [122, 520] width 215 height 33
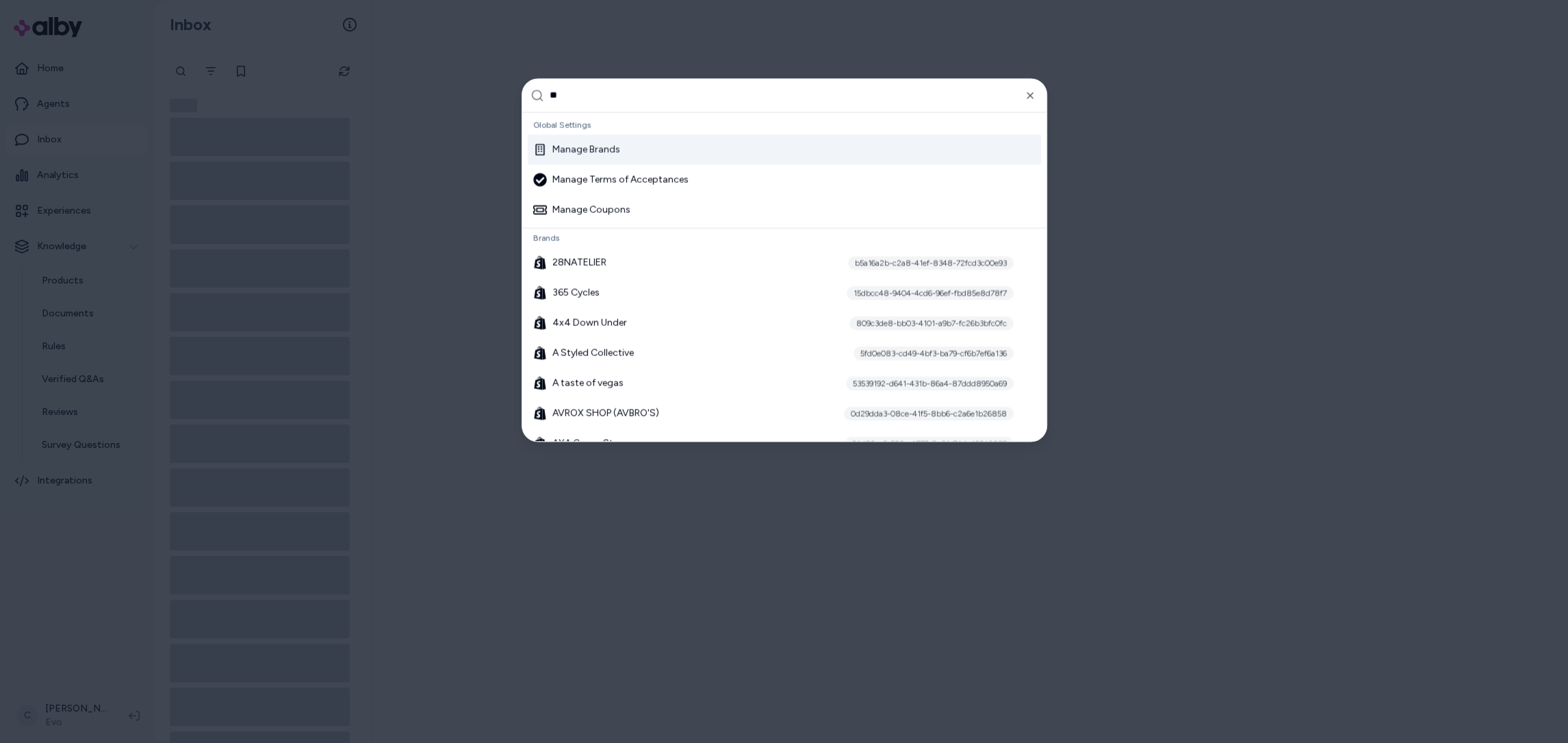
type input "***"
